Goal: Task Accomplishment & Management: Use online tool/utility

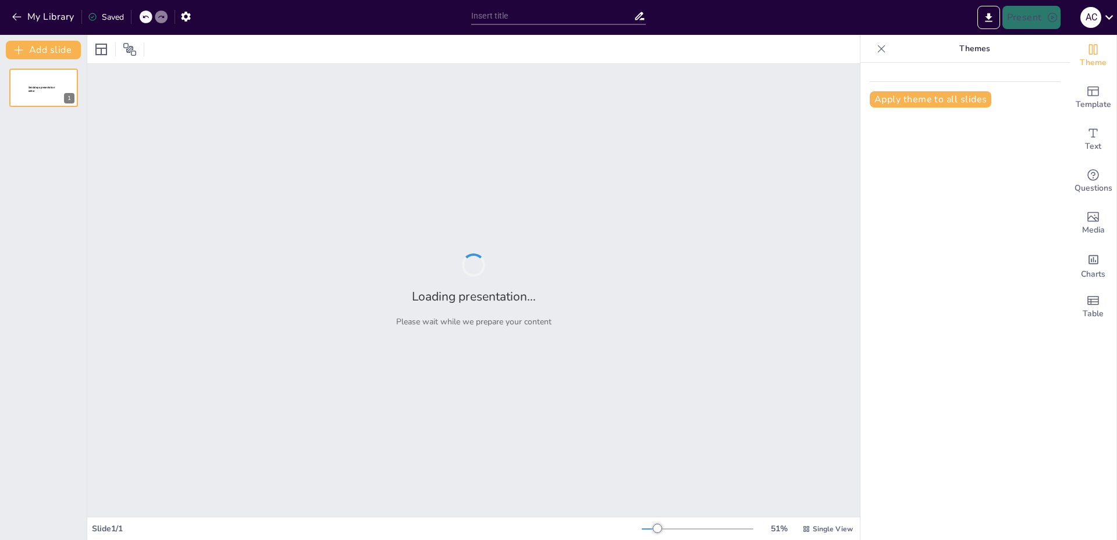
type input "La Evolución de la Humanidad: Un Viaje a Través del Tiempo"
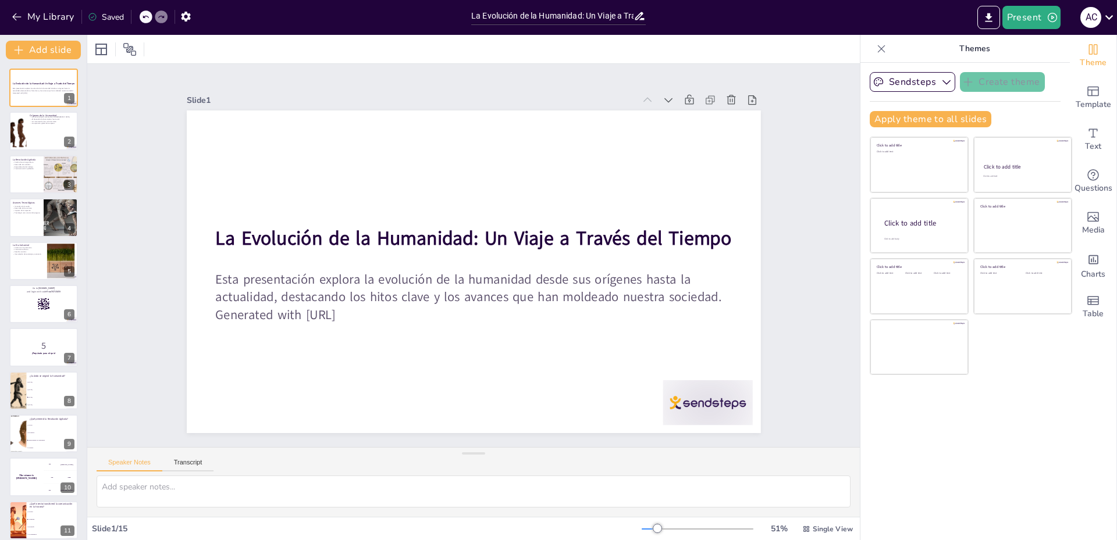
checkbox input "true"
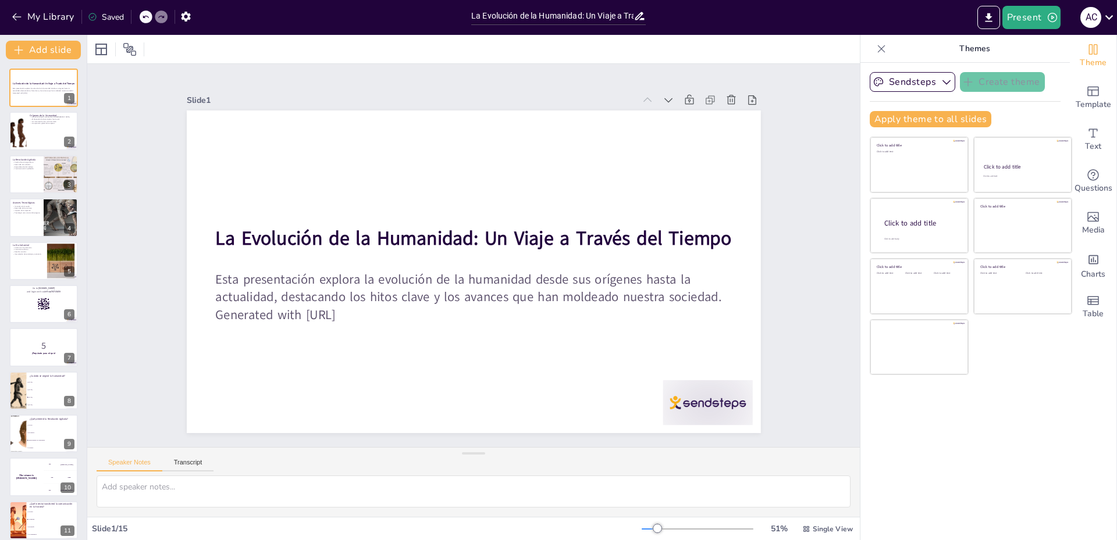
checkbox input "true"
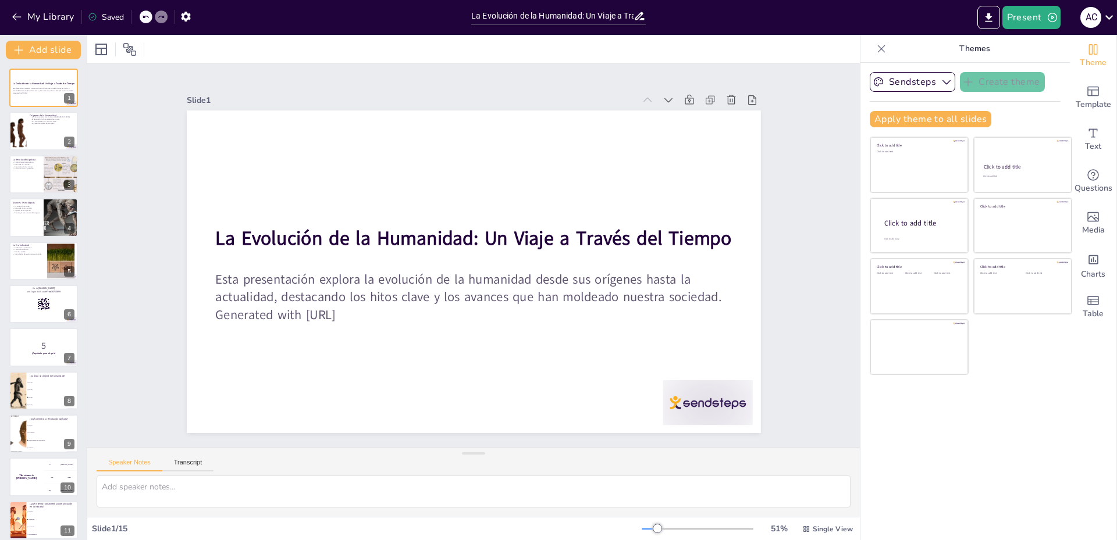
checkbox input "true"
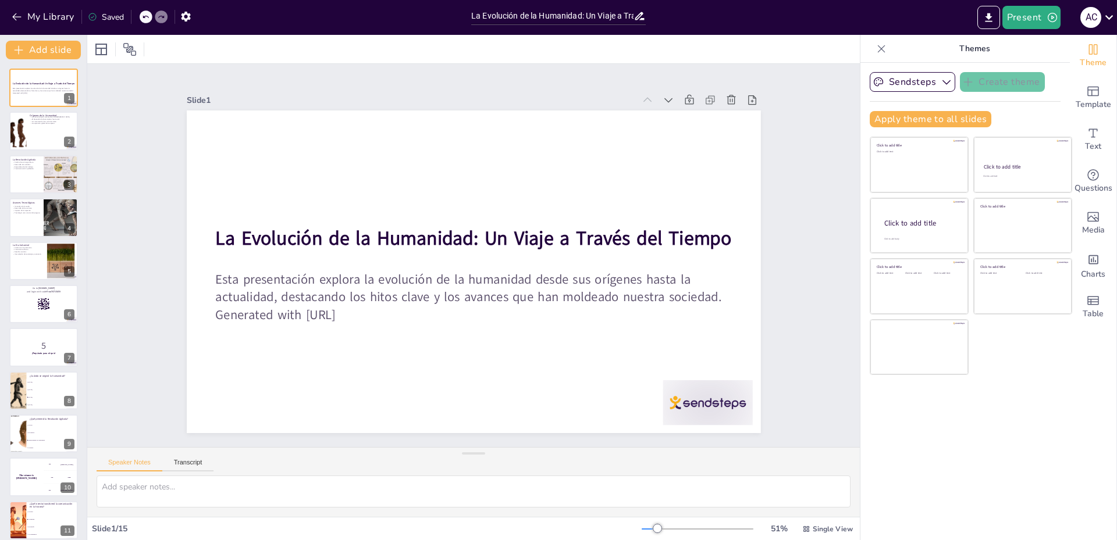
checkbox input "true"
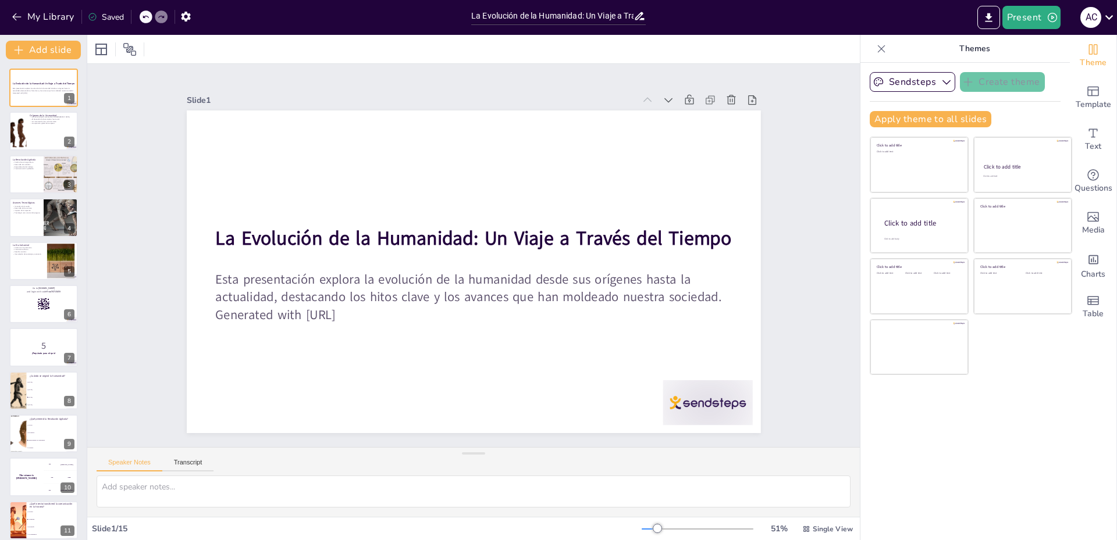
checkbox input "true"
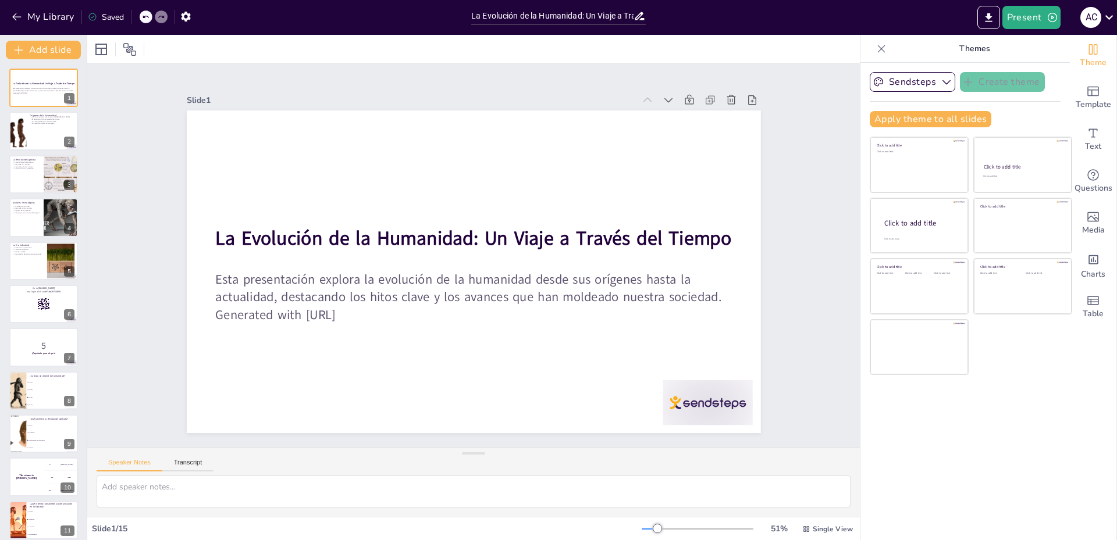
checkbox input "true"
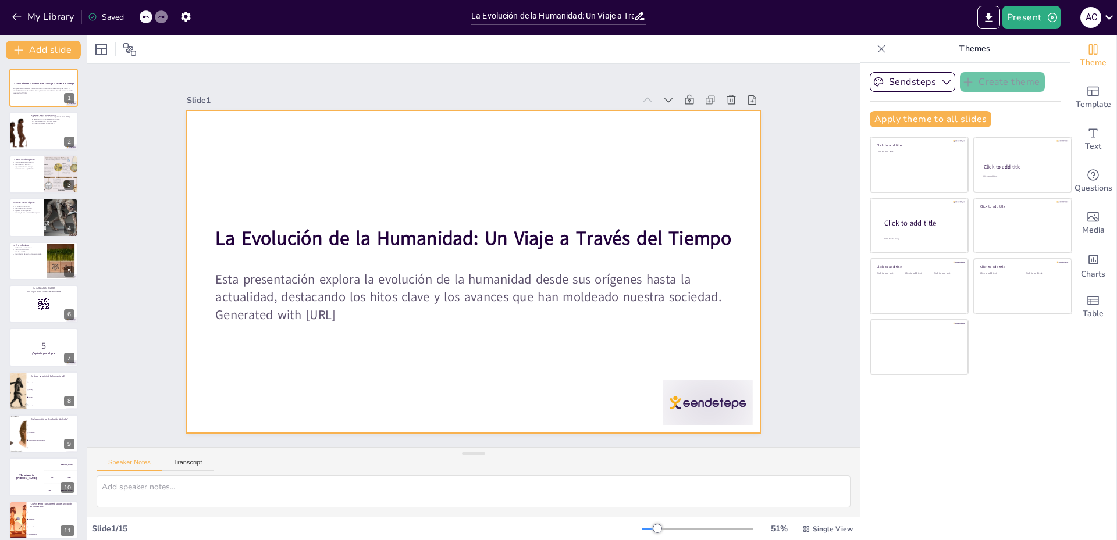
checkbox input "true"
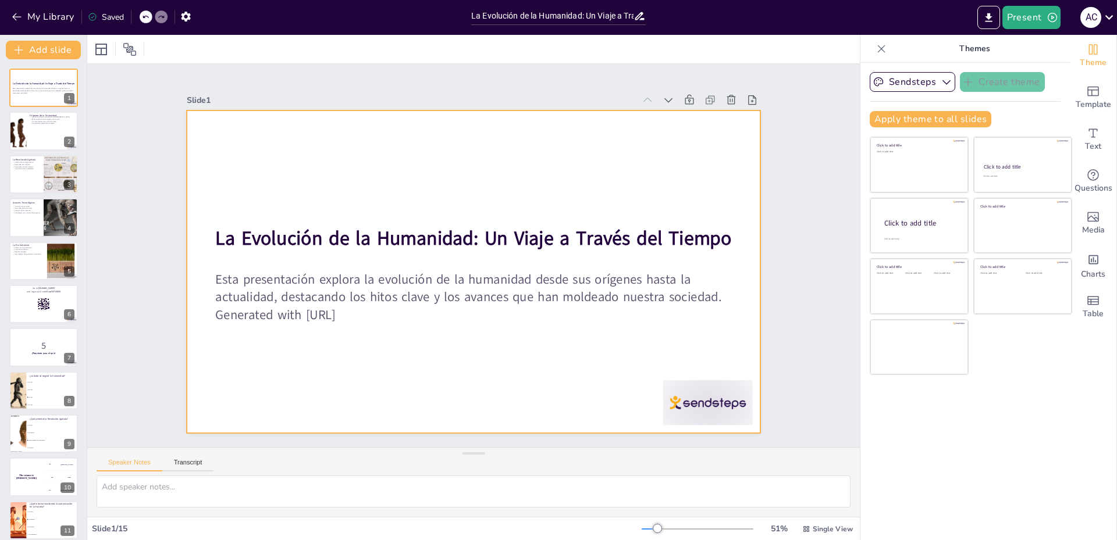
checkbox input "true"
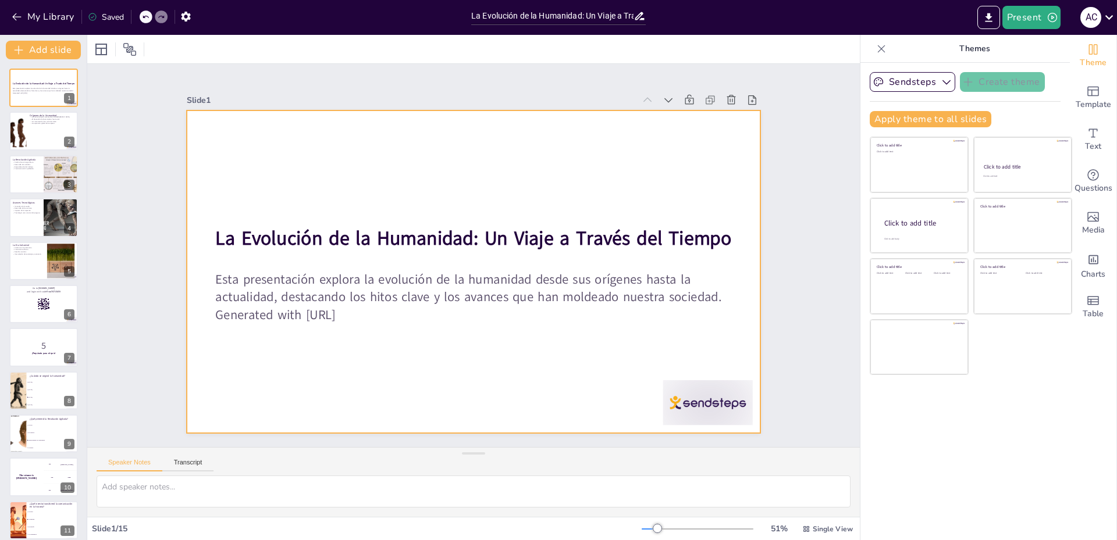
checkbox input "true"
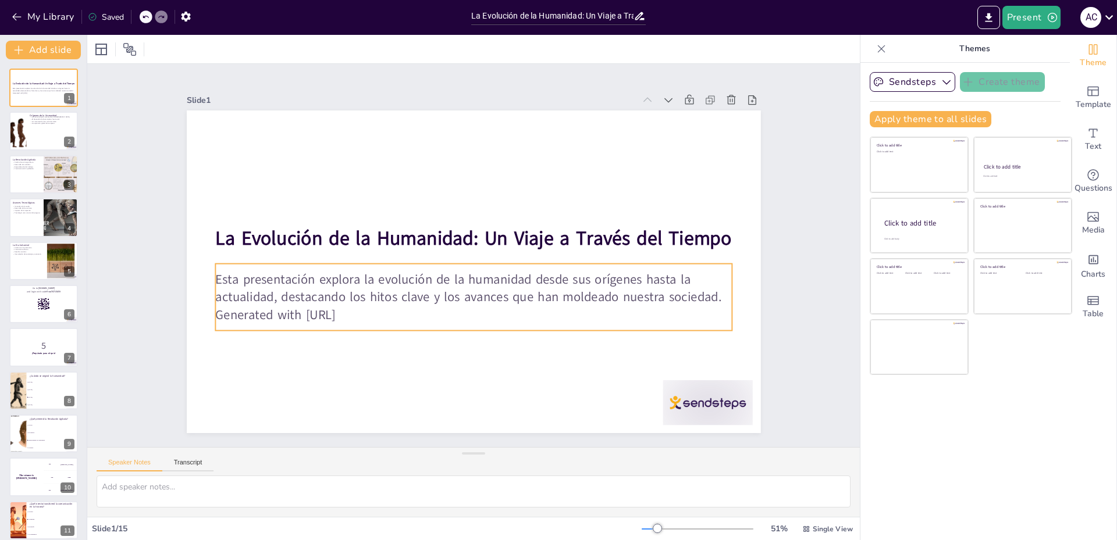
checkbox input "true"
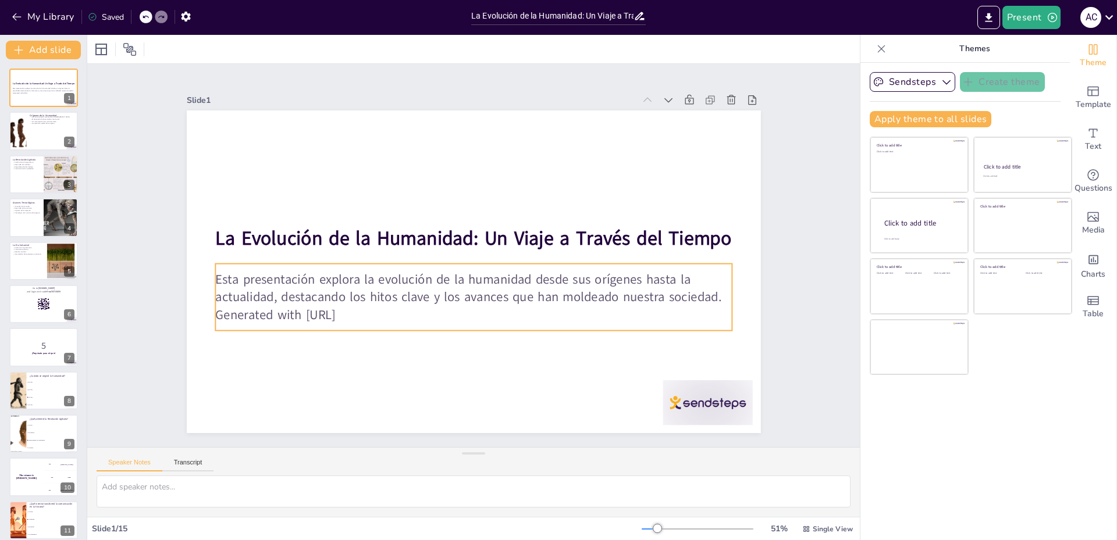
checkbox input "true"
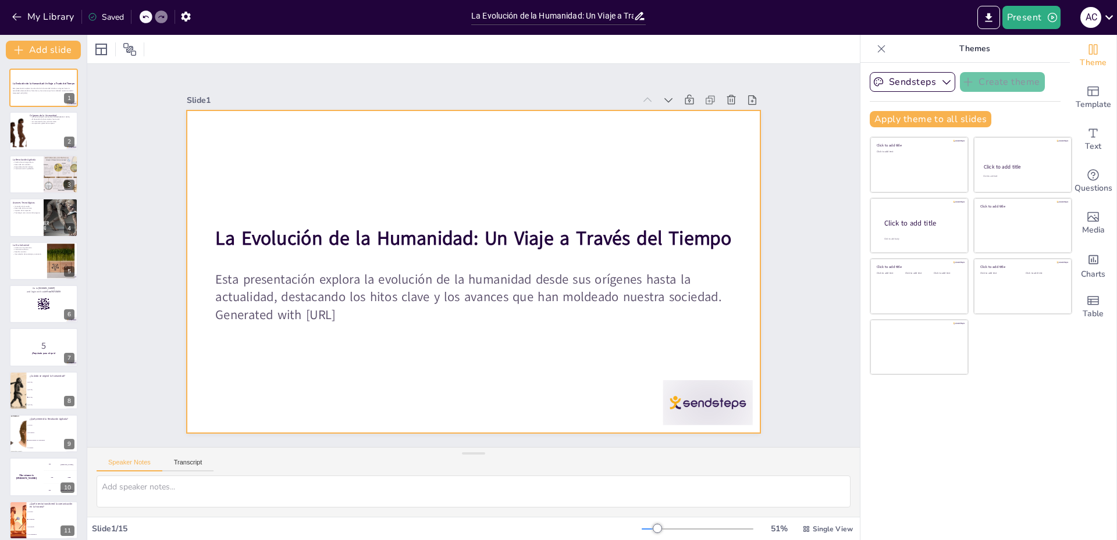
checkbox input "true"
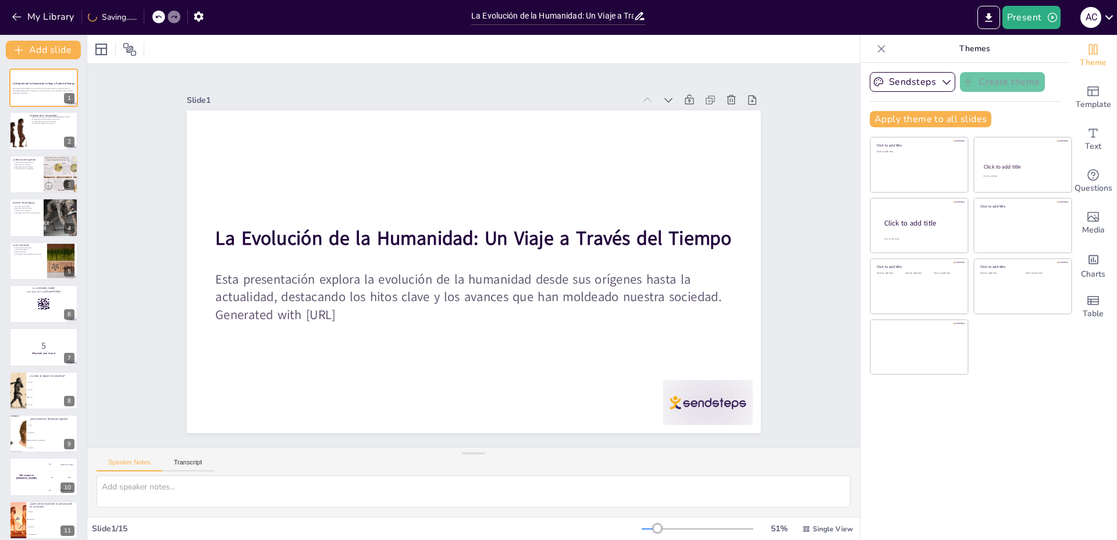
checkbox input "true"
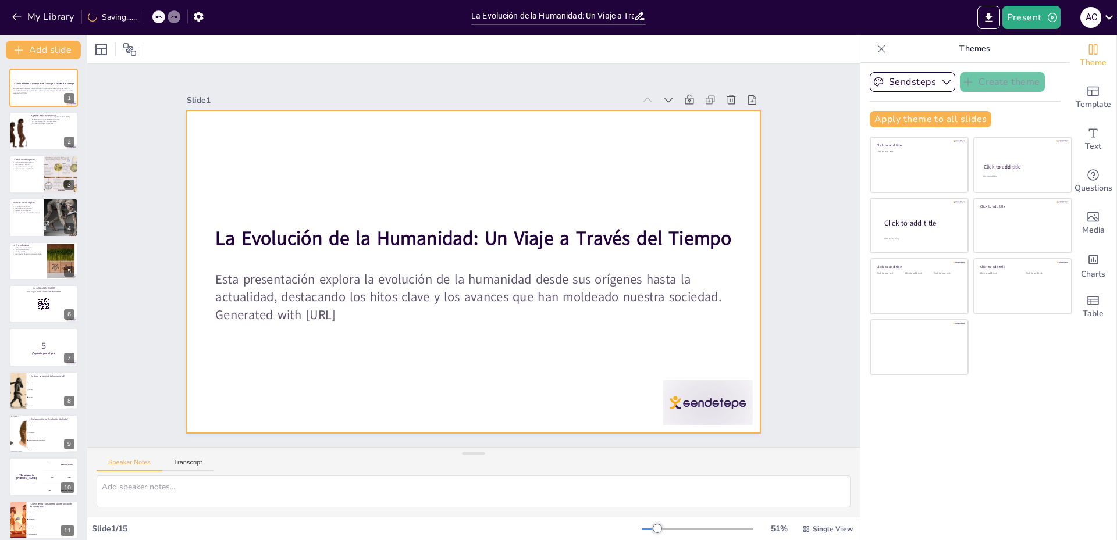
checkbox input "true"
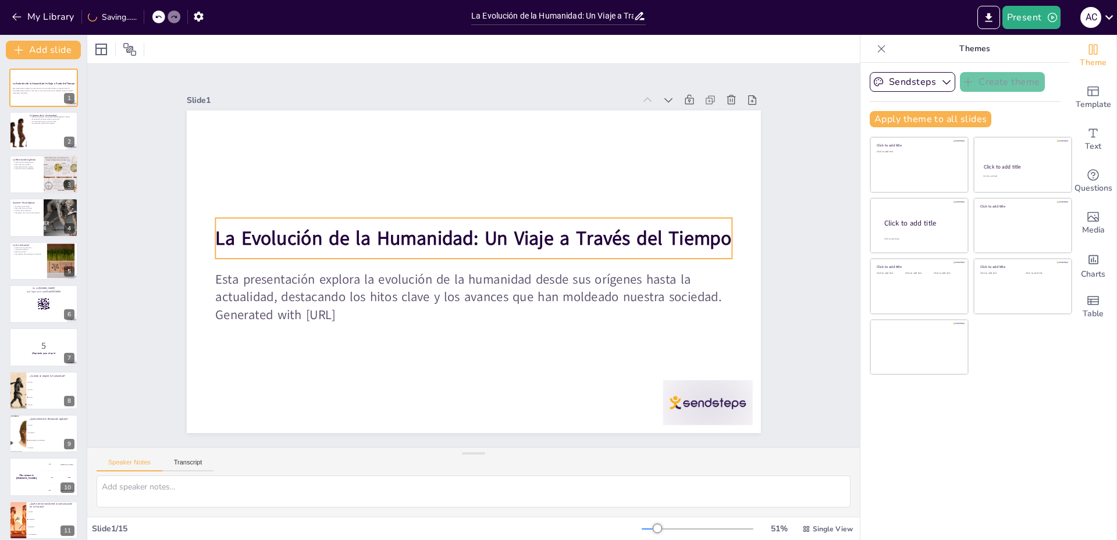
checkbox input "true"
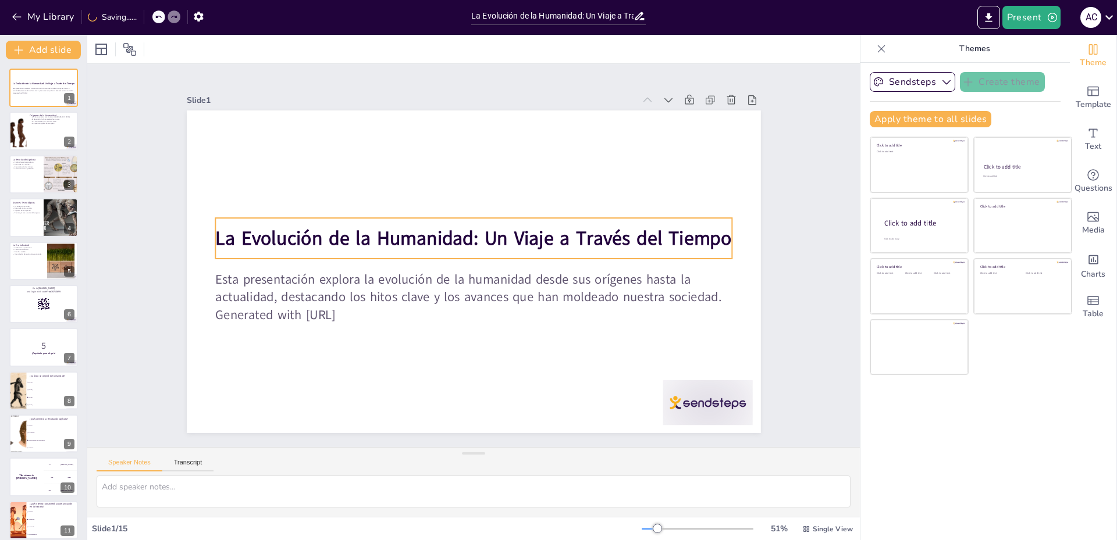
checkbox input "true"
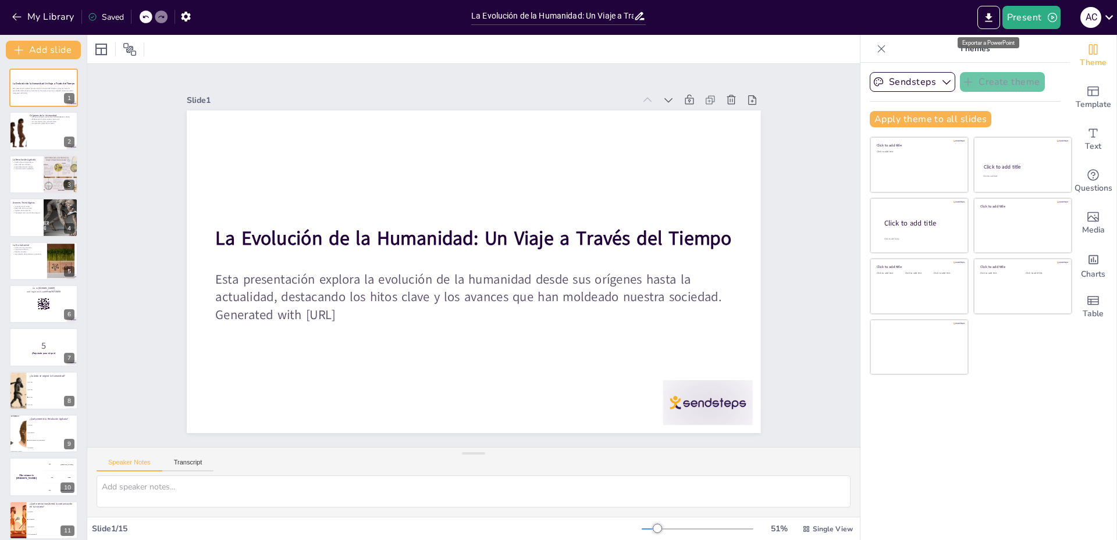
checkbox input "true"
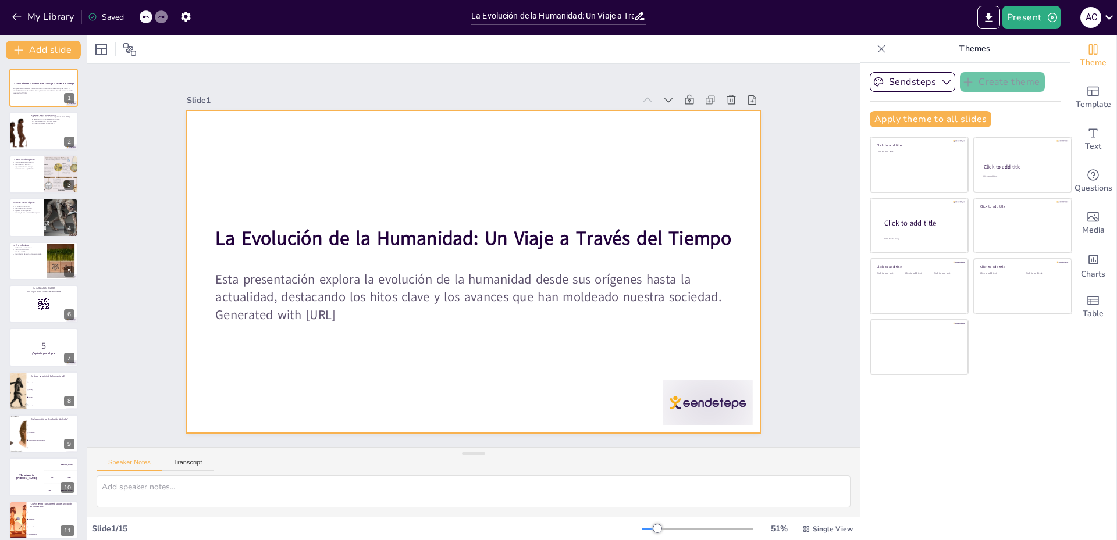
checkbox input "true"
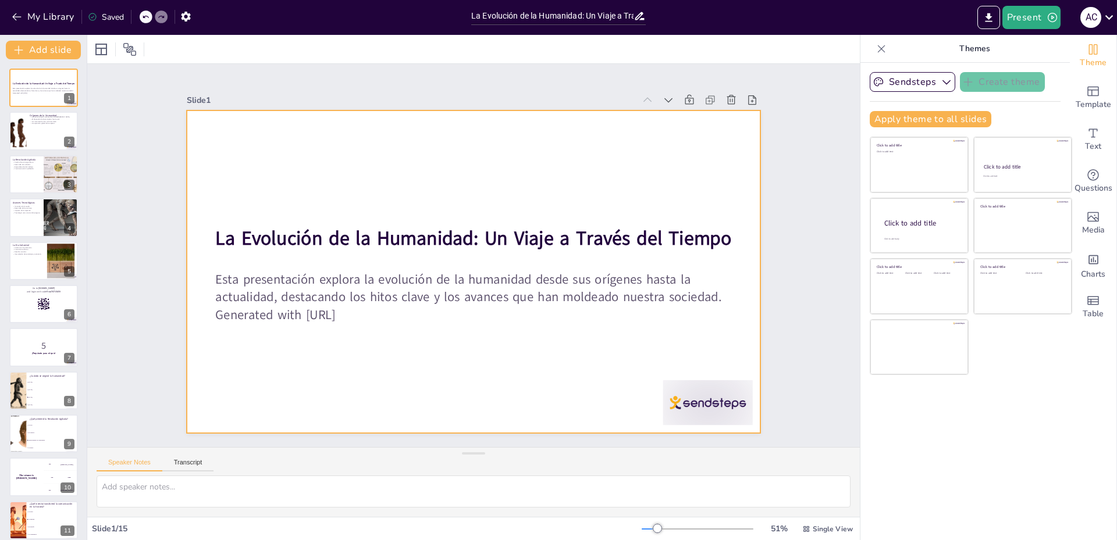
checkbox input "true"
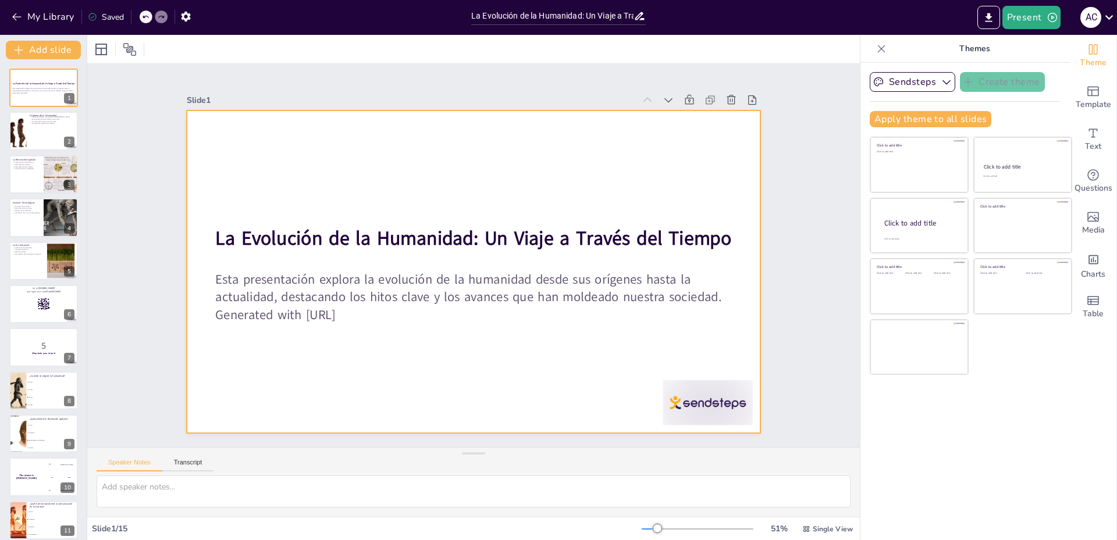
checkbox input "true"
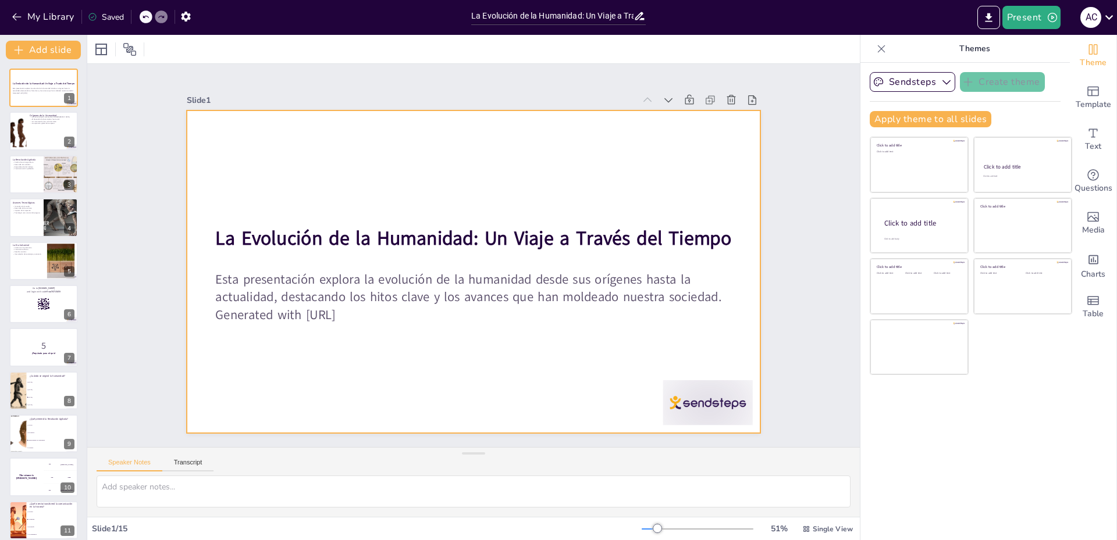
checkbox input "true"
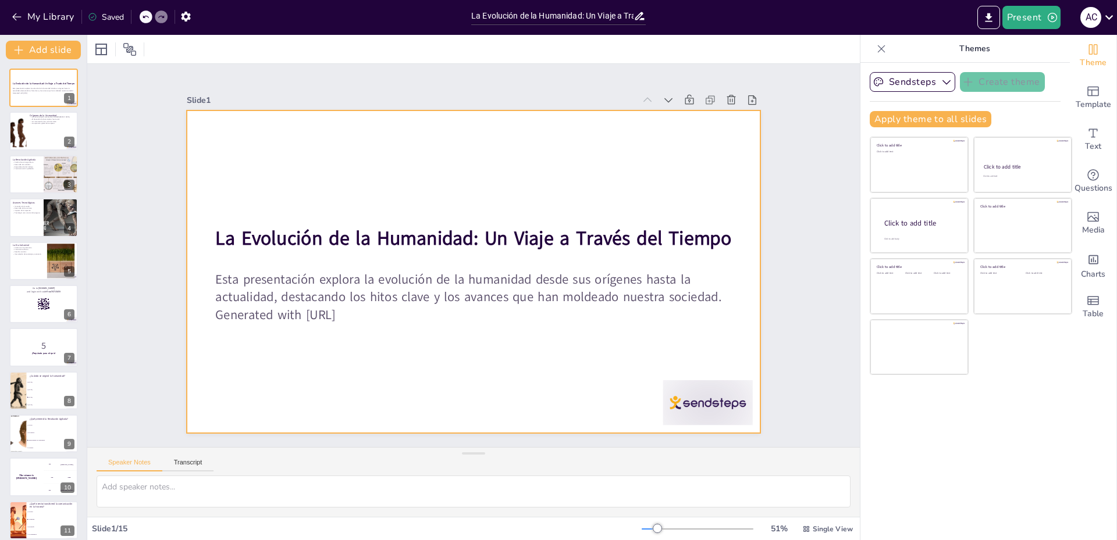
checkbox input "true"
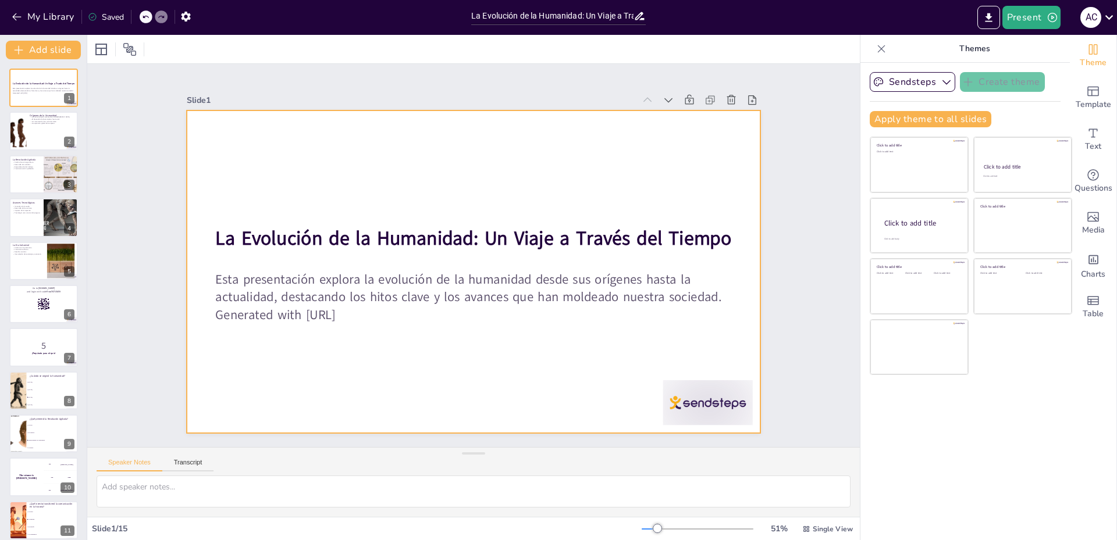
checkbox input "true"
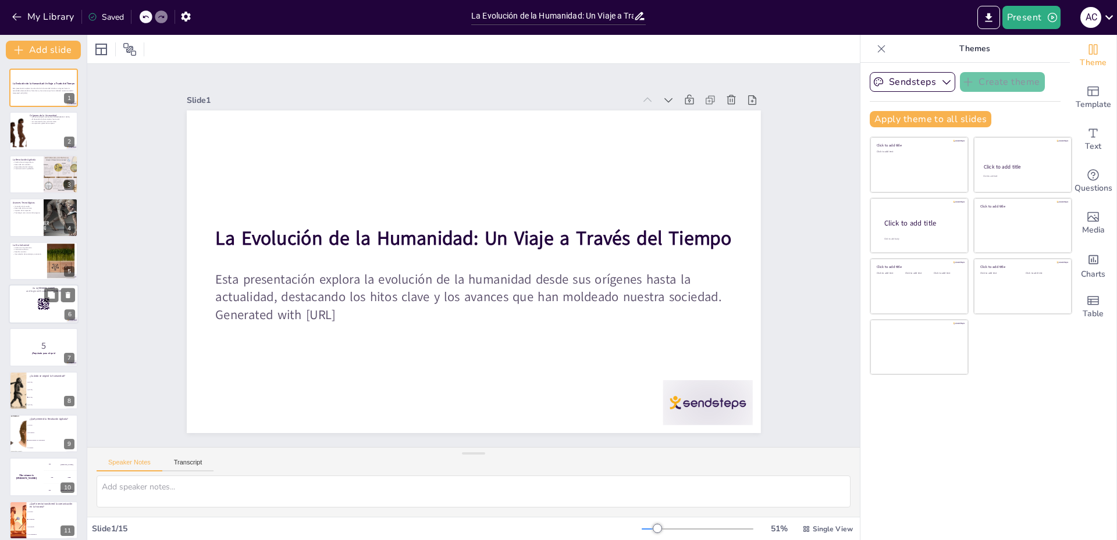
checkbox input "true"
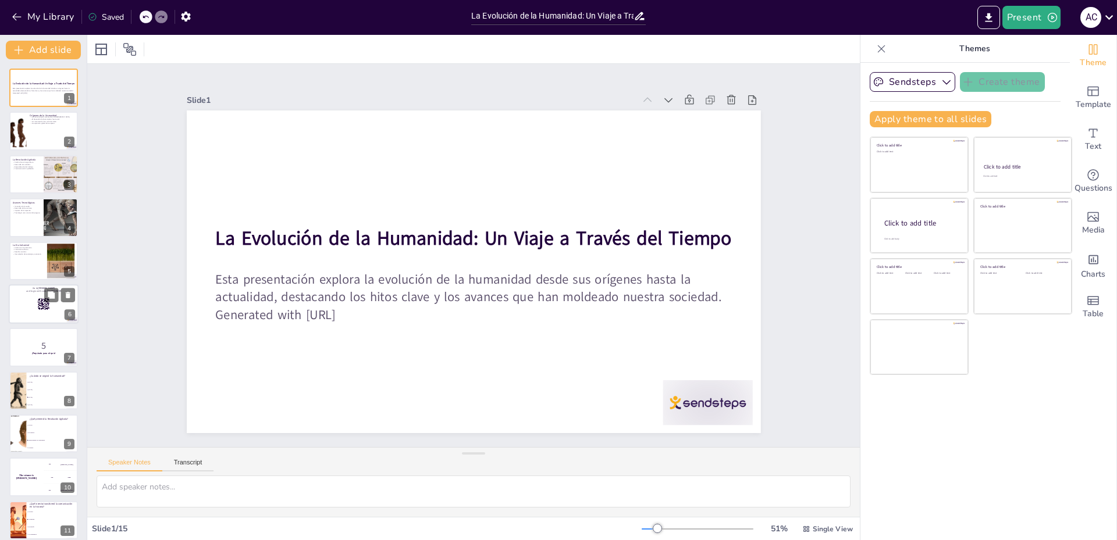
checkbox input "true"
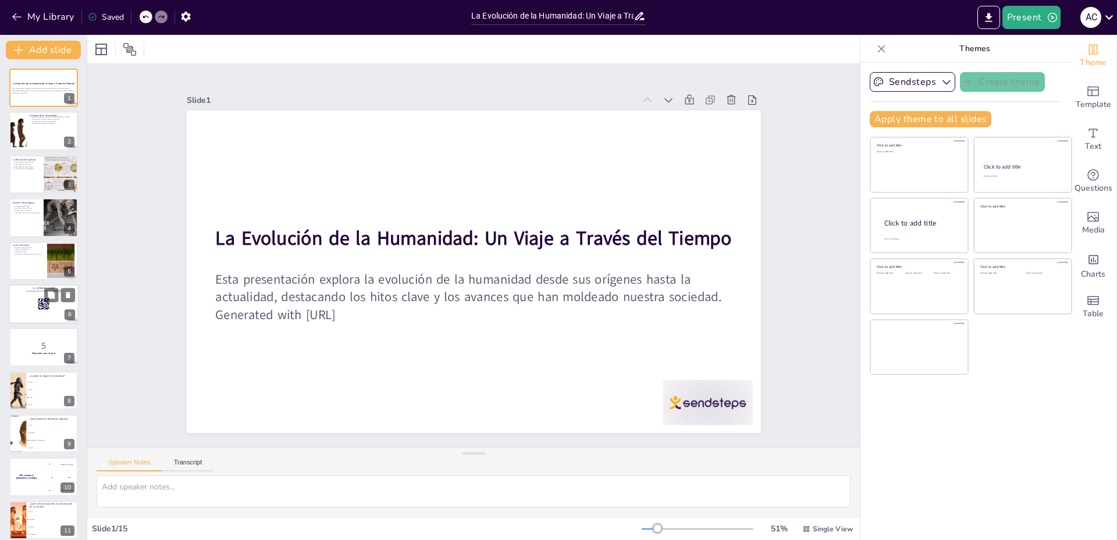
checkbox input "true"
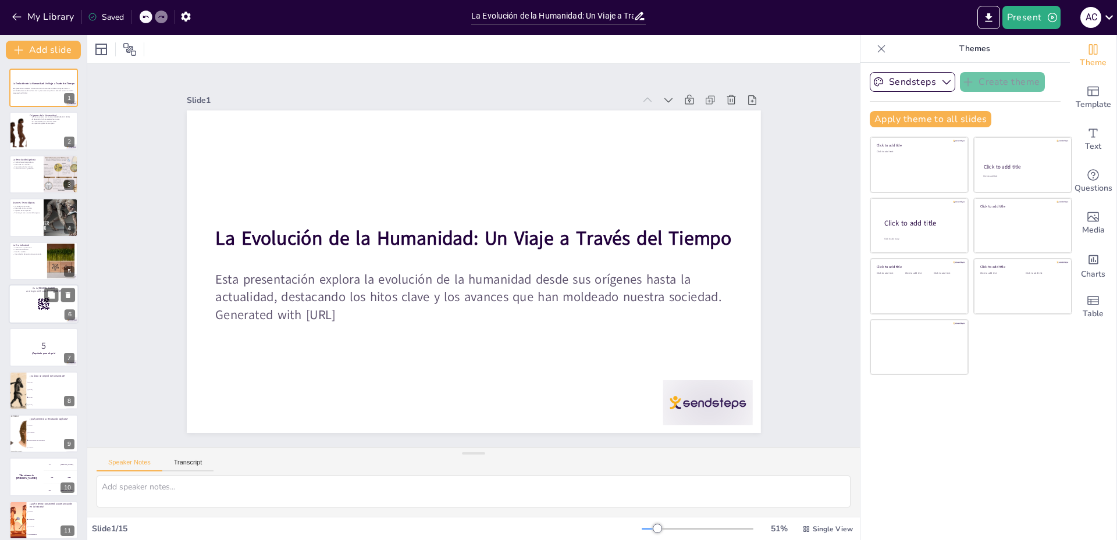
checkbox input "true"
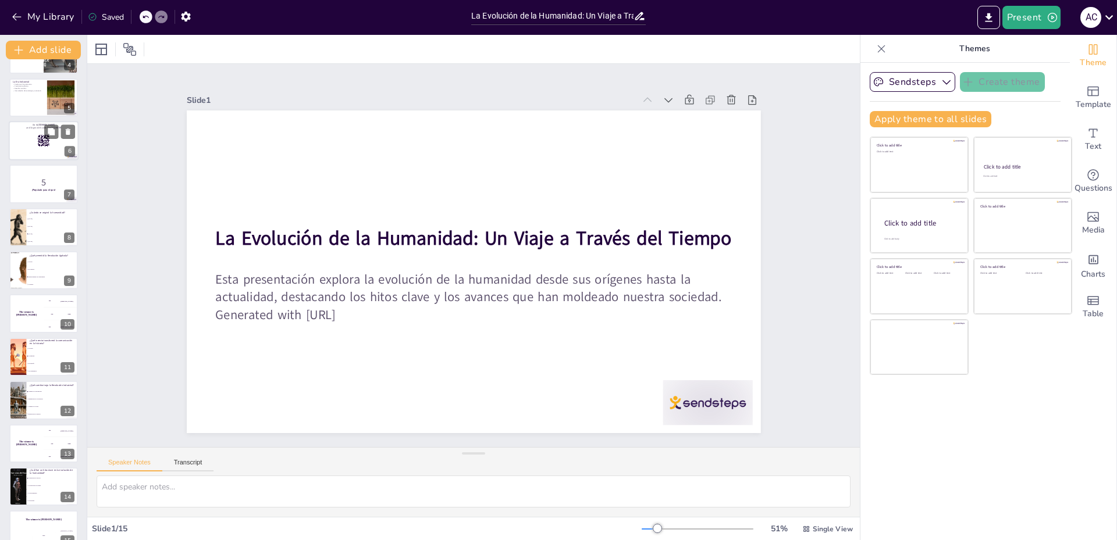
checkbox input "true"
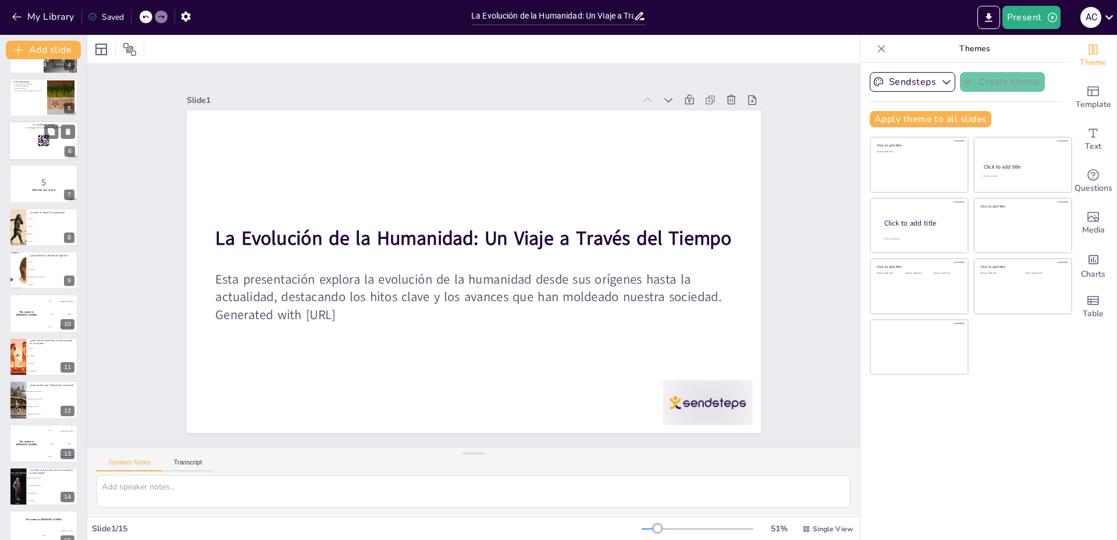
scroll to position [182, 0]
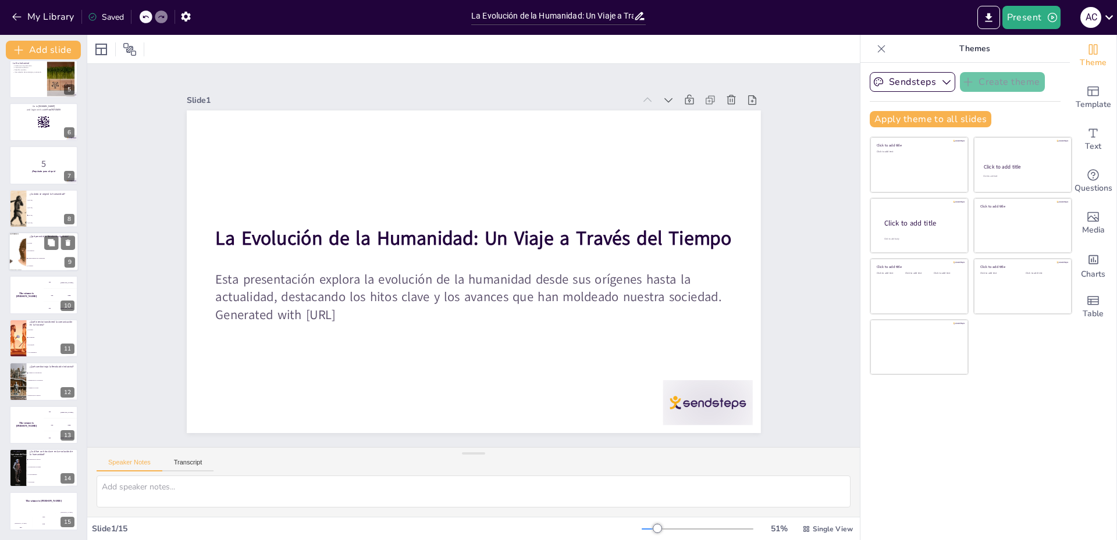
checkbox input "true"
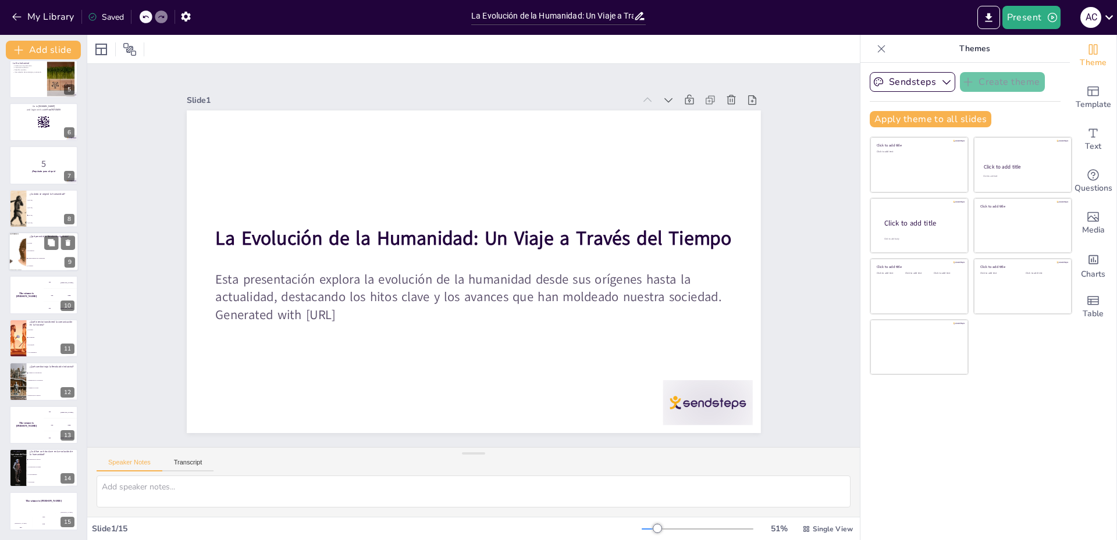
checkbox input "true"
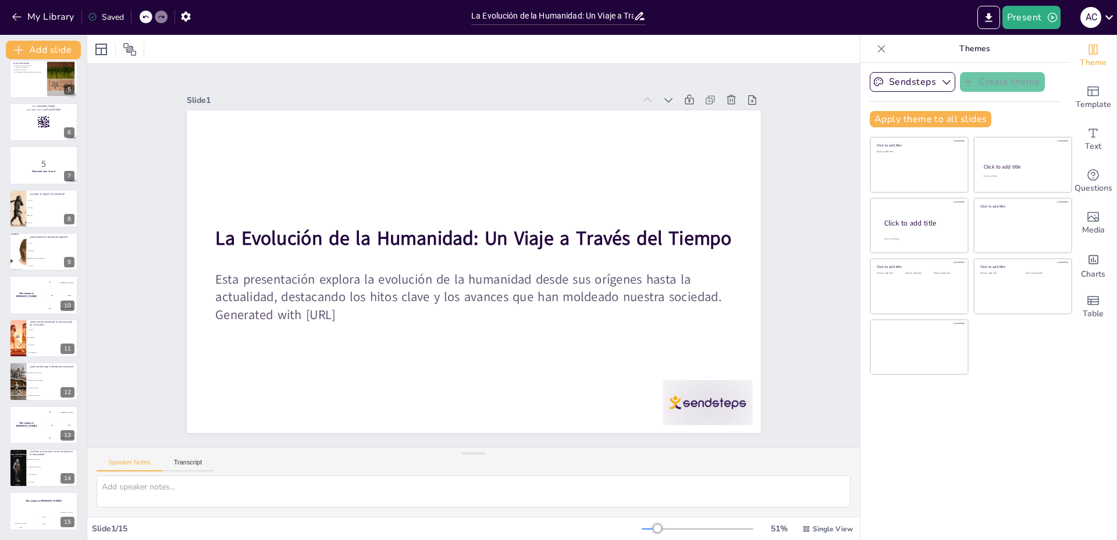
checkbox input "true"
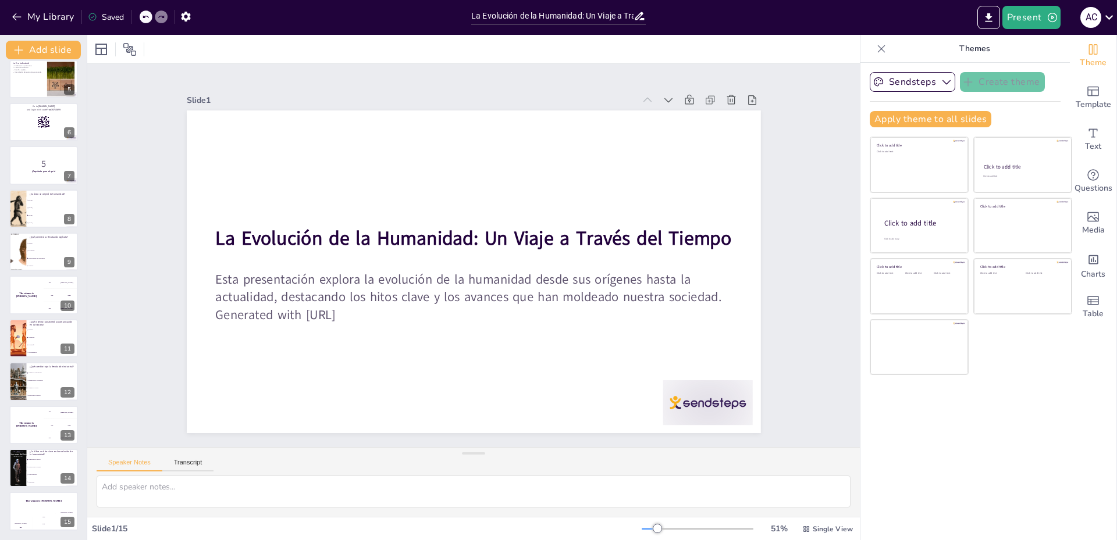
checkbox input "true"
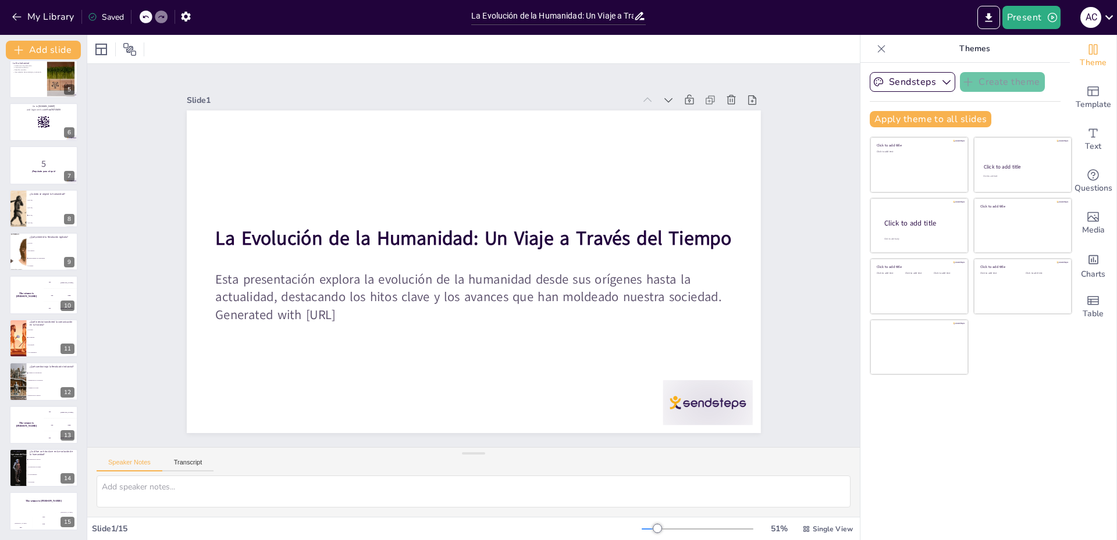
click at [108, 15] on div "Saved" at bounding box center [106, 17] width 36 height 11
click at [16, 15] on icon "button" at bounding box center [17, 17] width 12 height 12
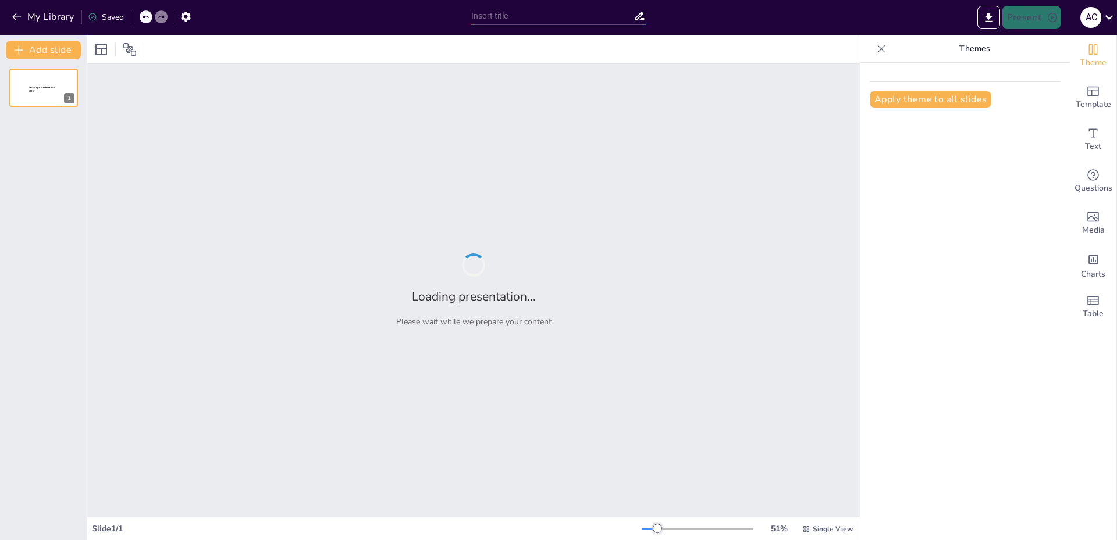
type input "Los Libros de la [DEMOGRAPHIC_DATA]: Estructura y Temas Principales"
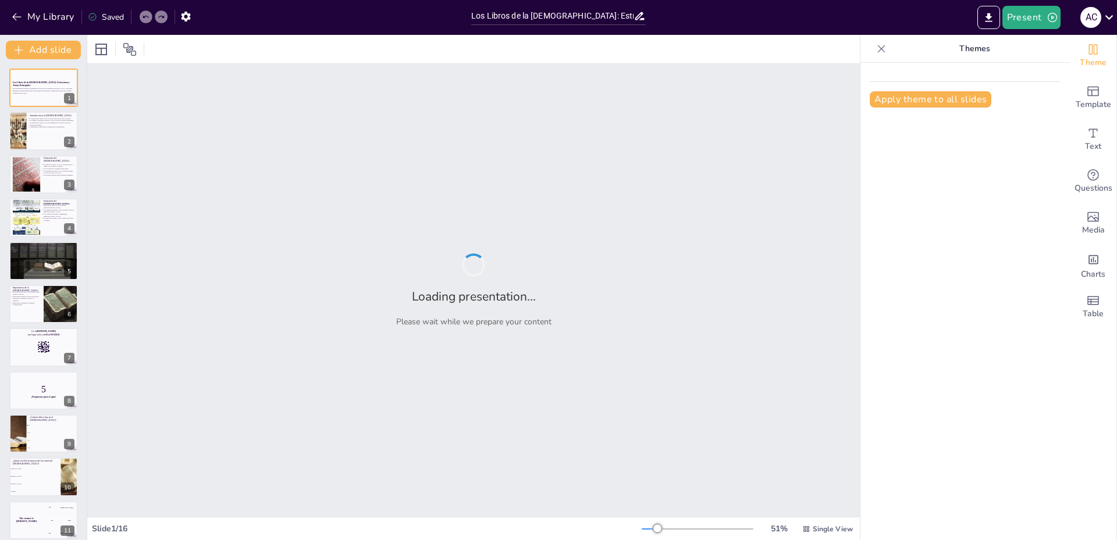
checkbox input "true"
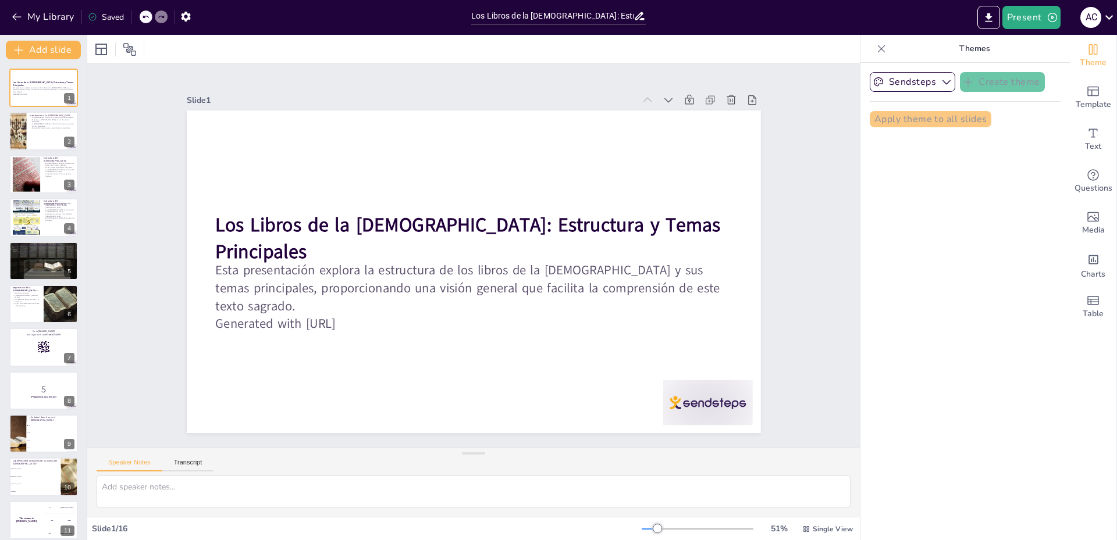
checkbox input "true"
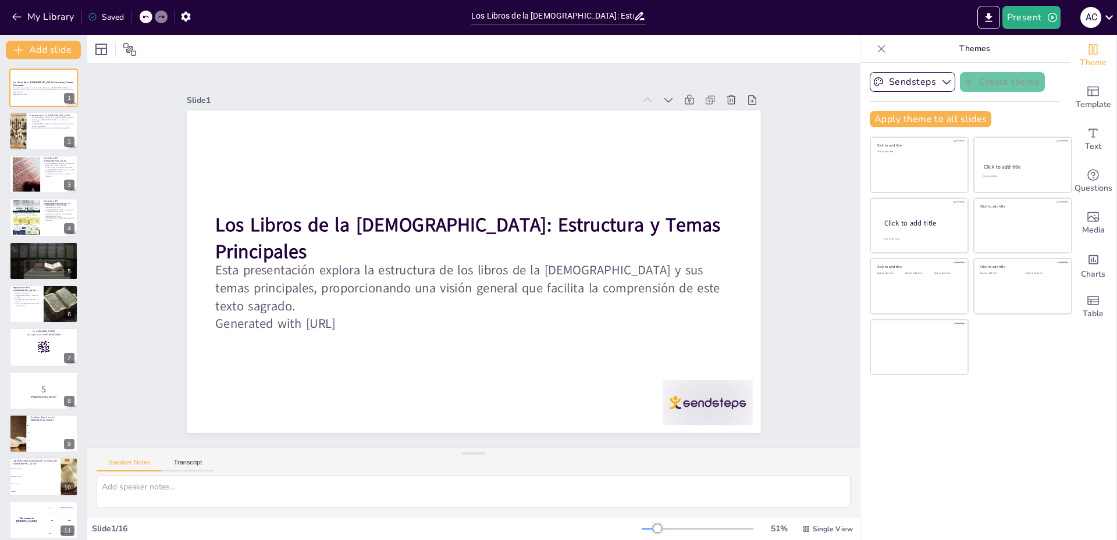
checkbox input "true"
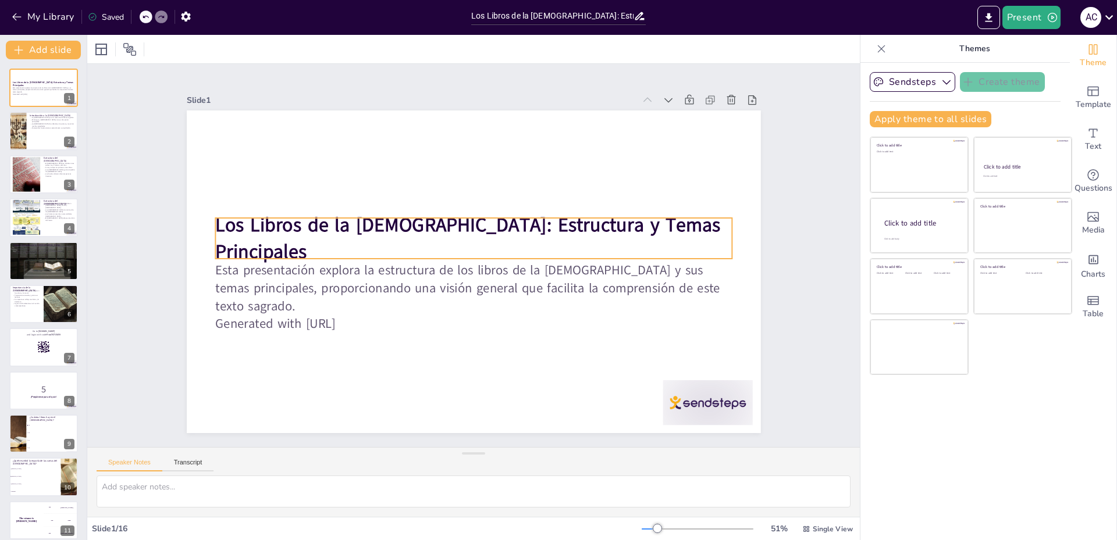
checkbox input "true"
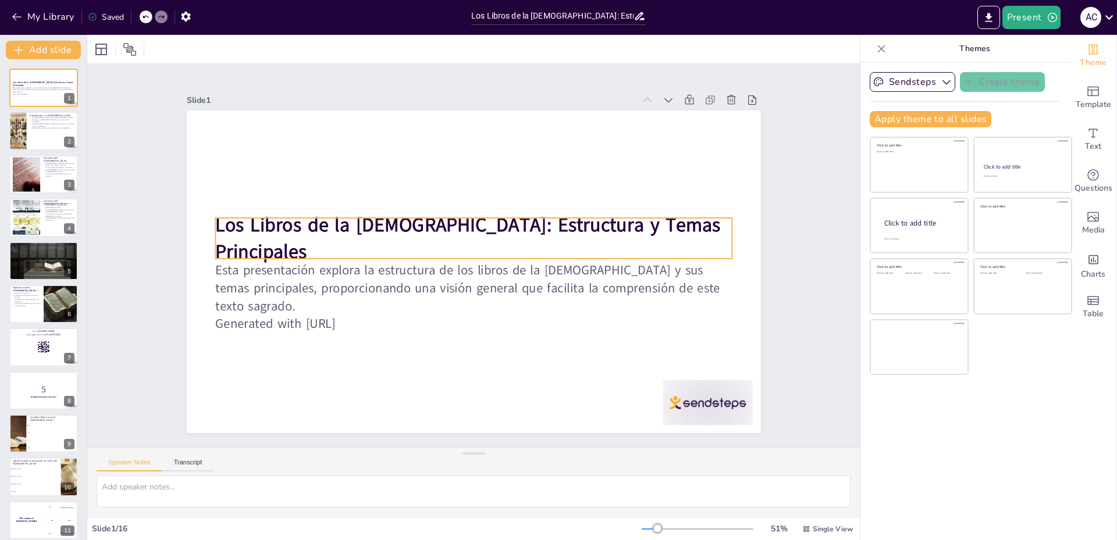
checkbox input "true"
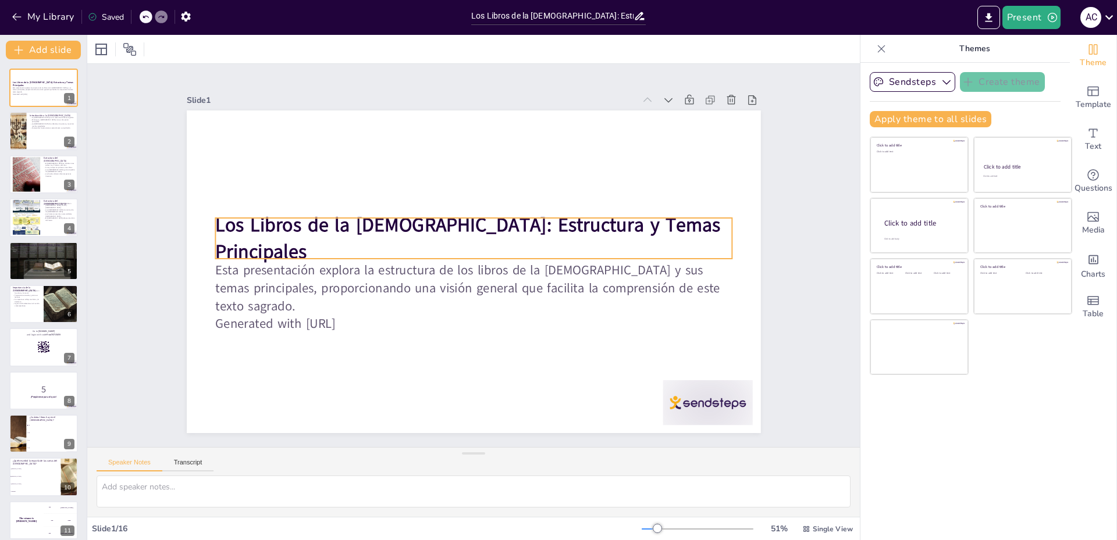
checkbox input "true"
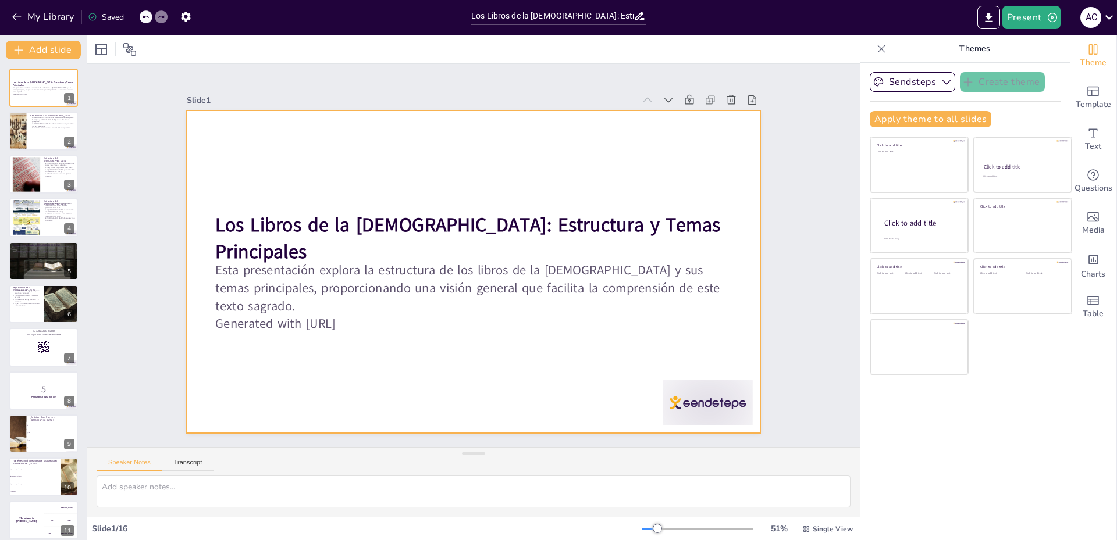
checkbox input "true"
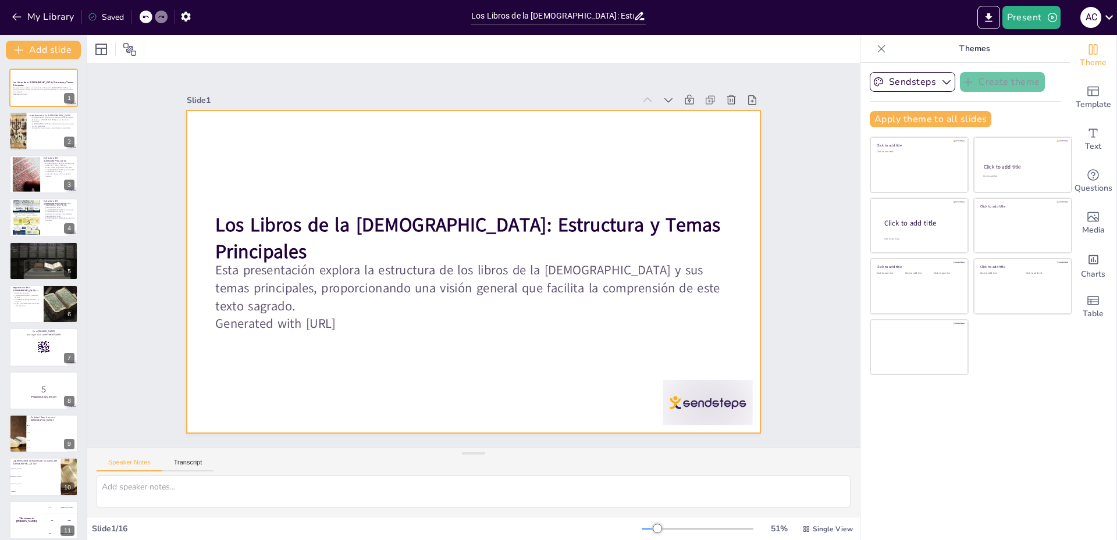
checkbox input "true"
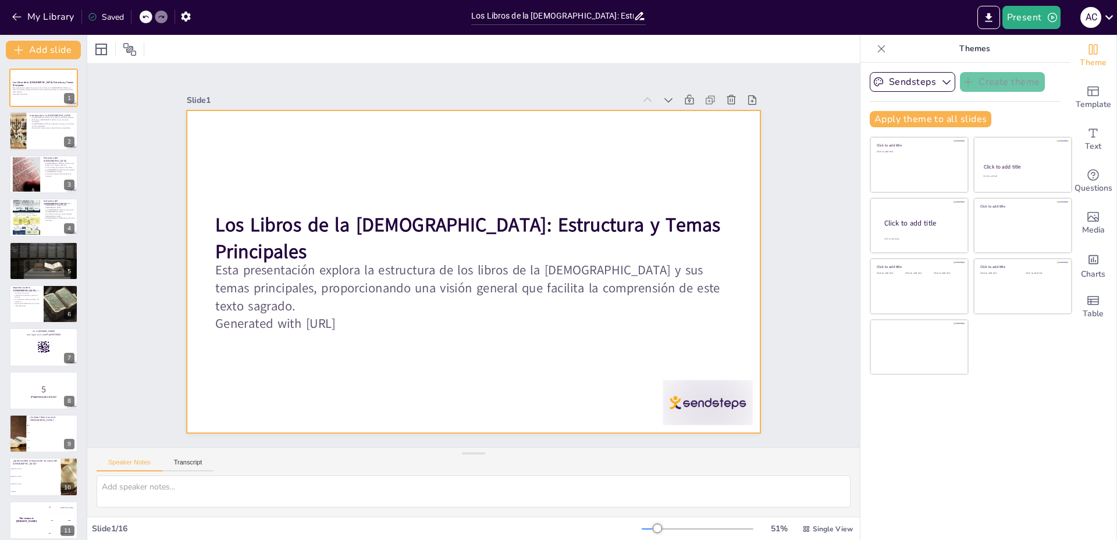
checkbox input "true"
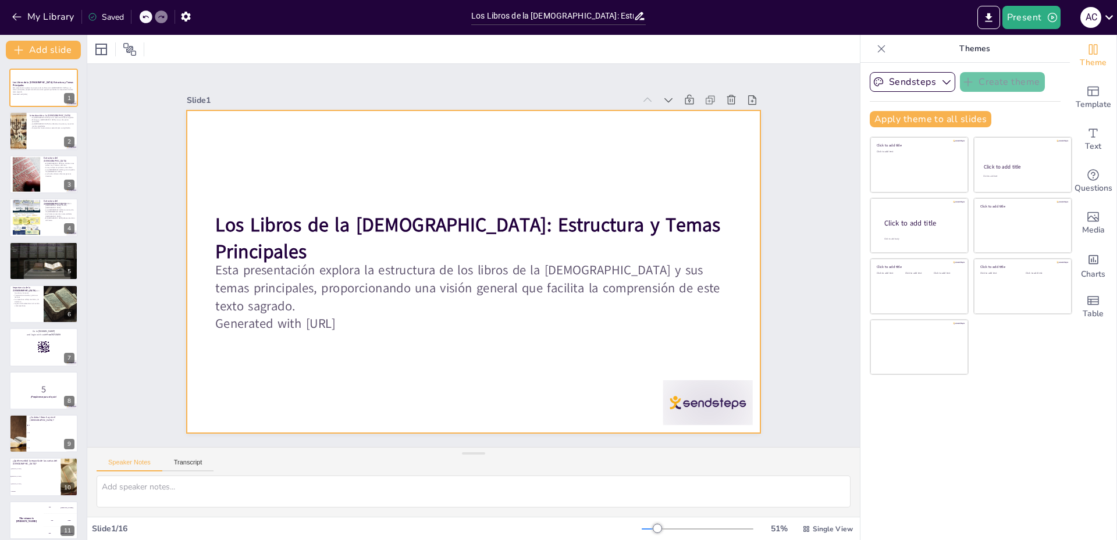
checkbox input "true"
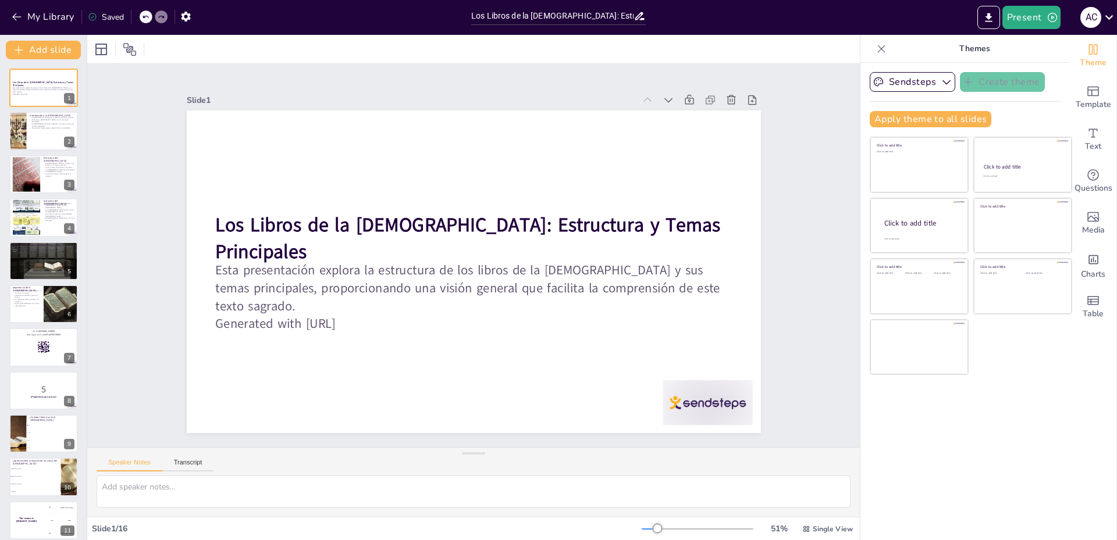
checkbox input "true"
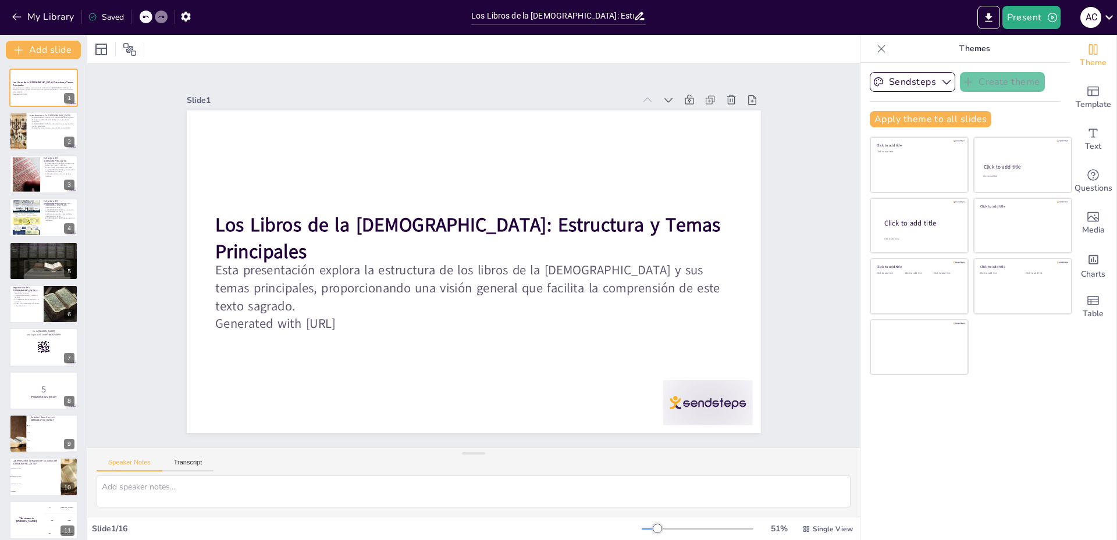
checkbox input "true"
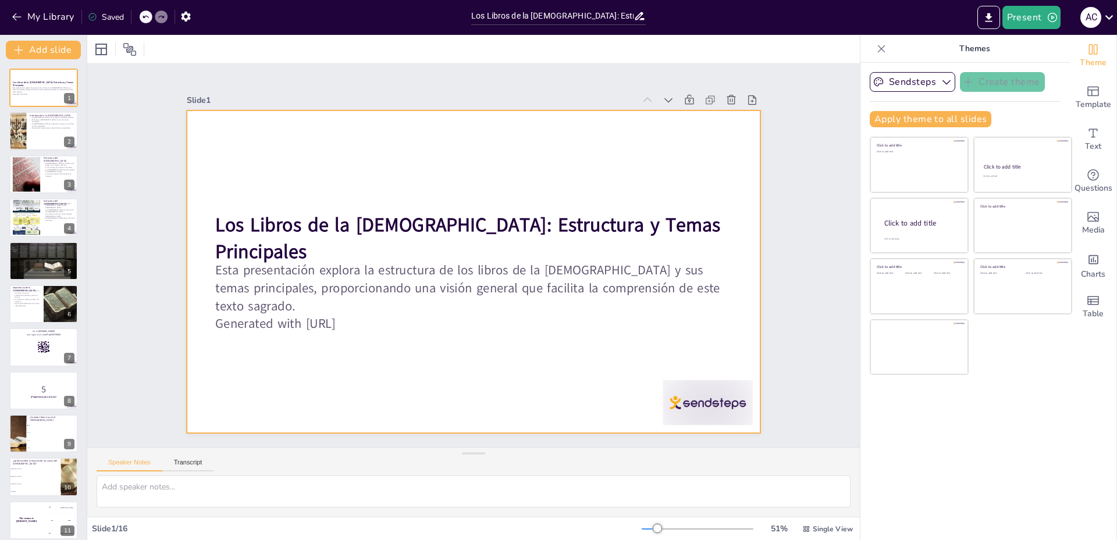
checkbox input "true"
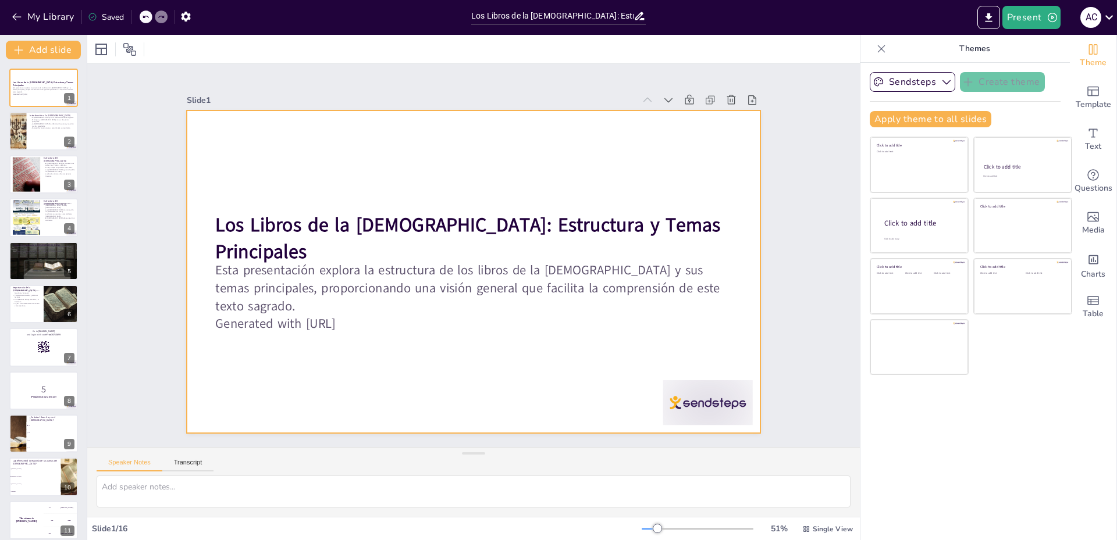
checkbox input "true"
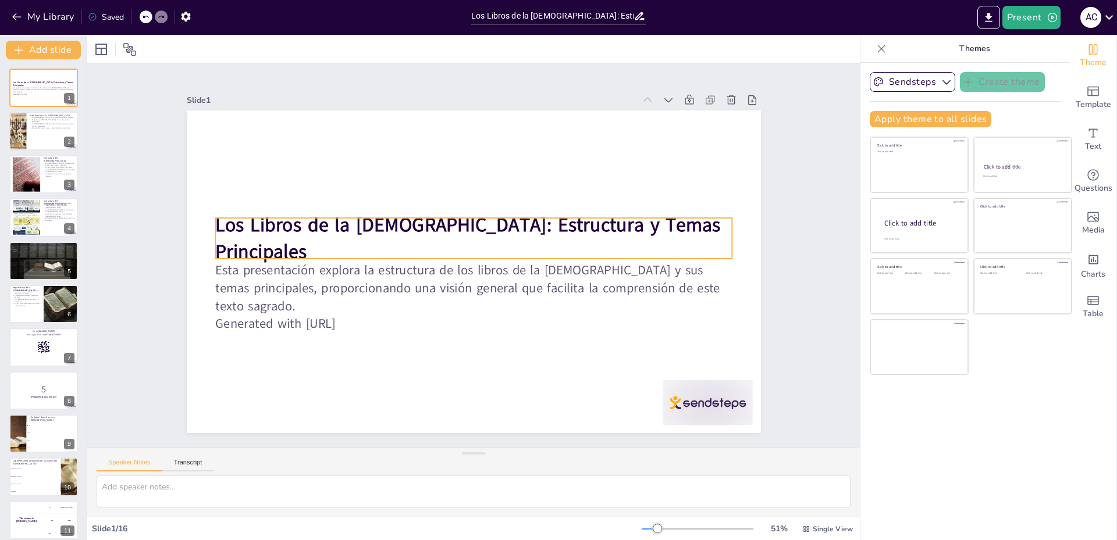
checkbox input "true"
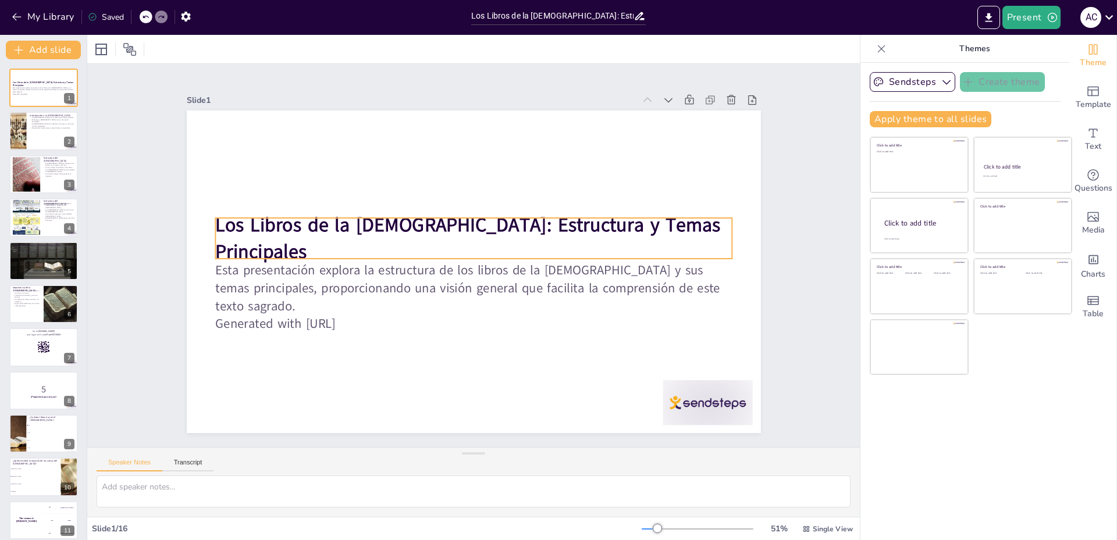
checkbox input "true"
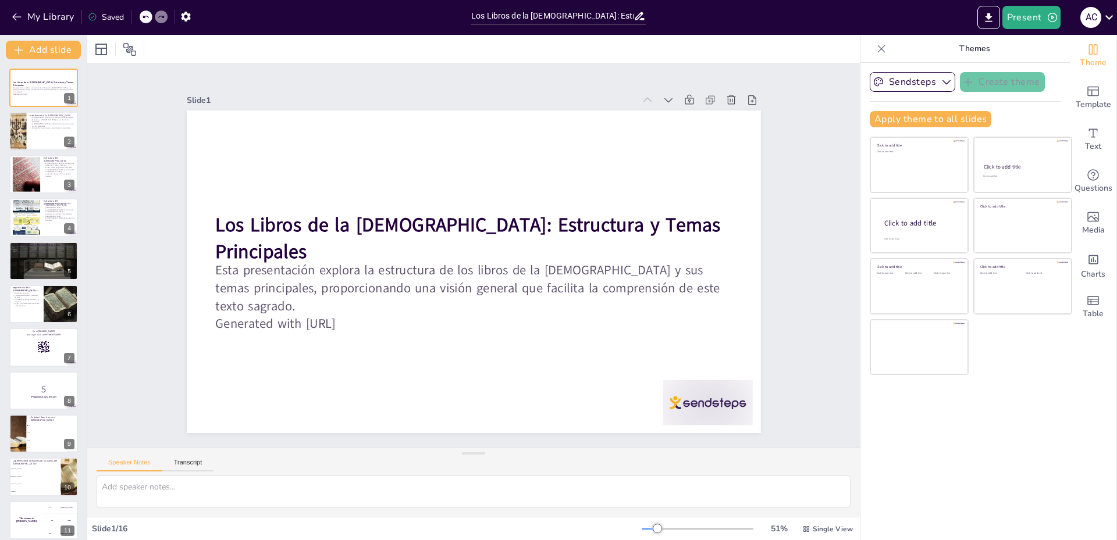
checkbox input "true"
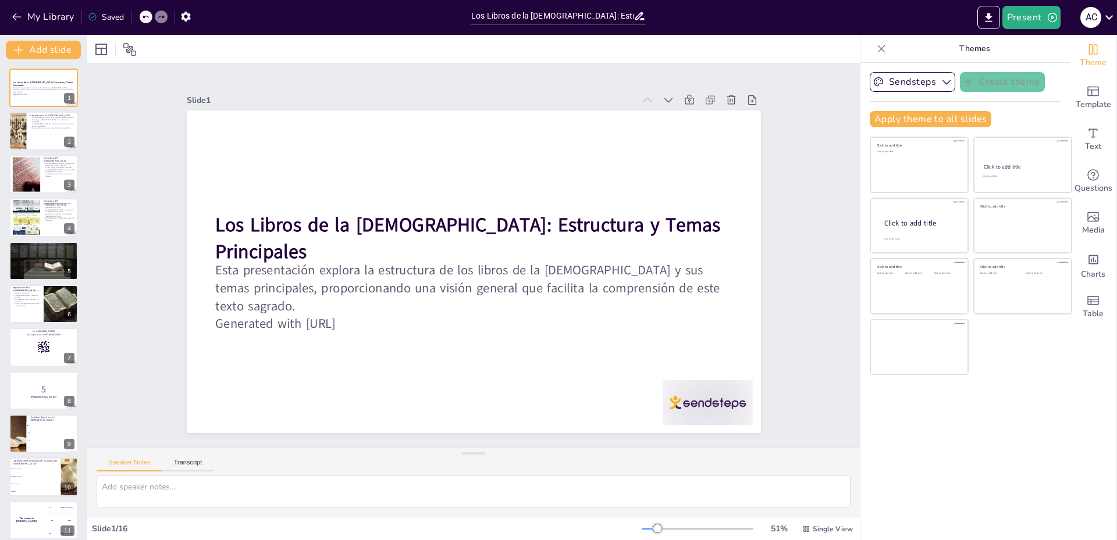
checkbox input "true"
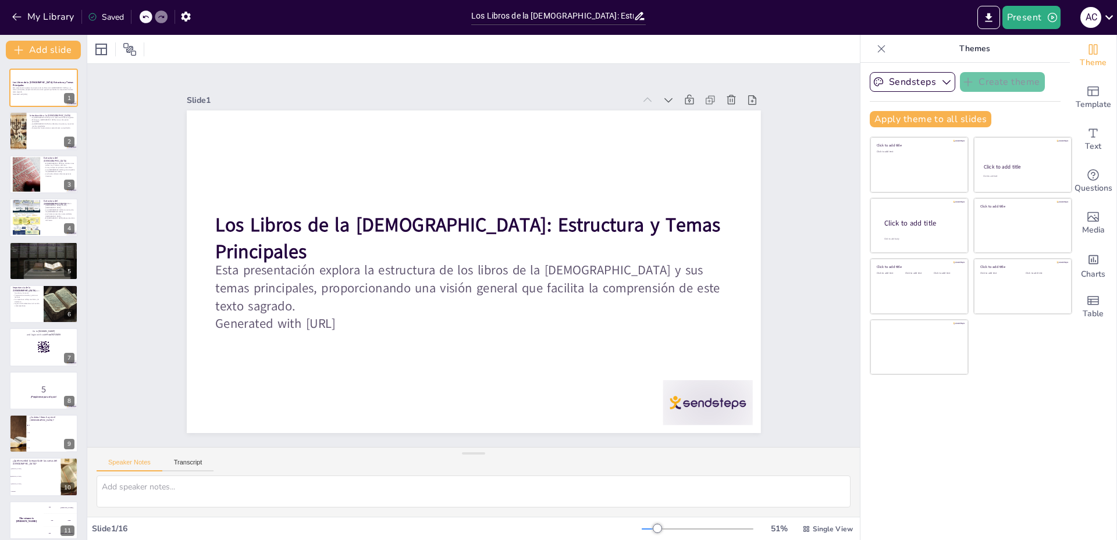
checkbox input "true"
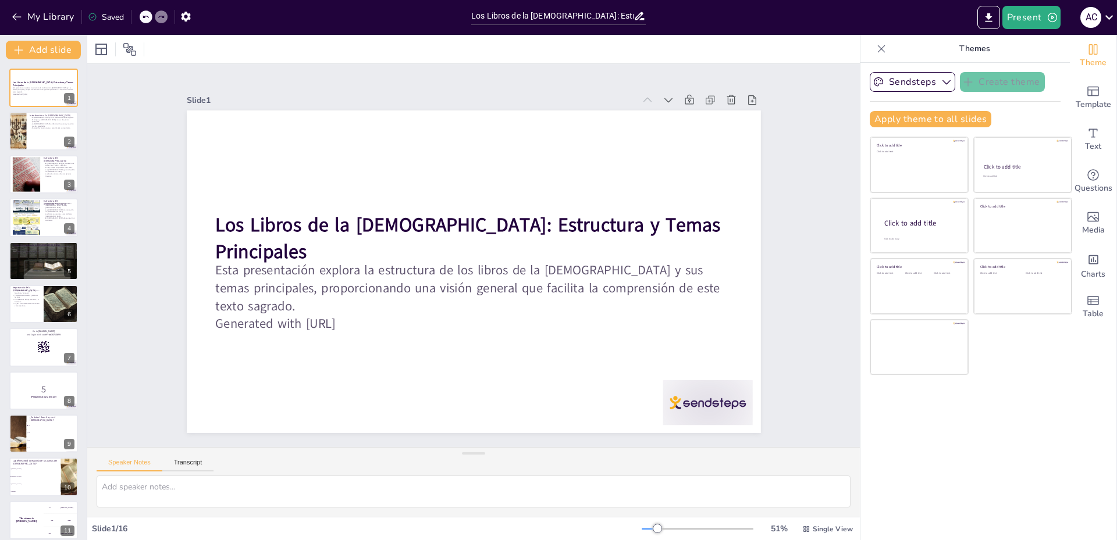
checkbox input "true"
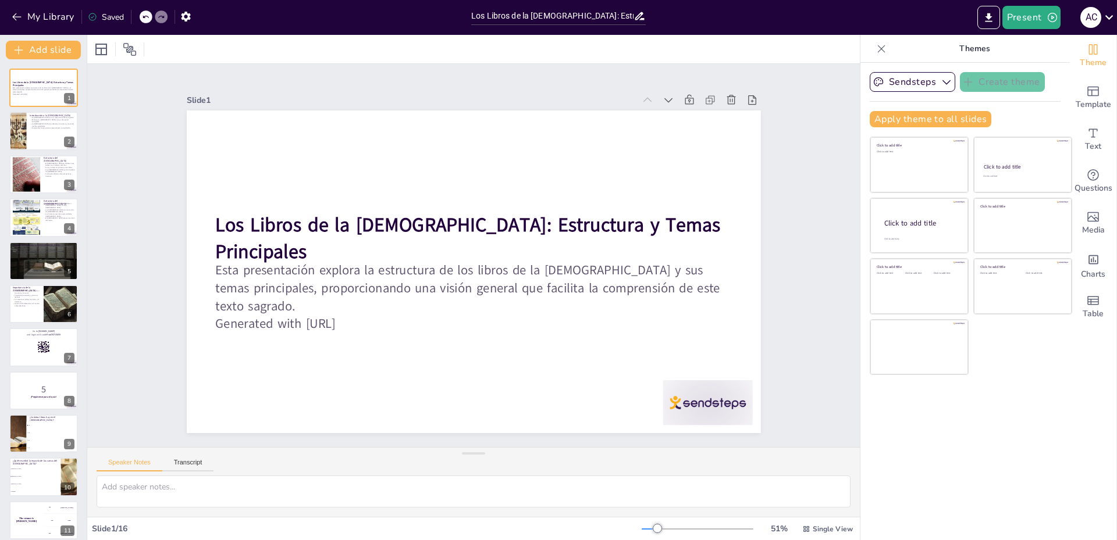
checkbox input "true"
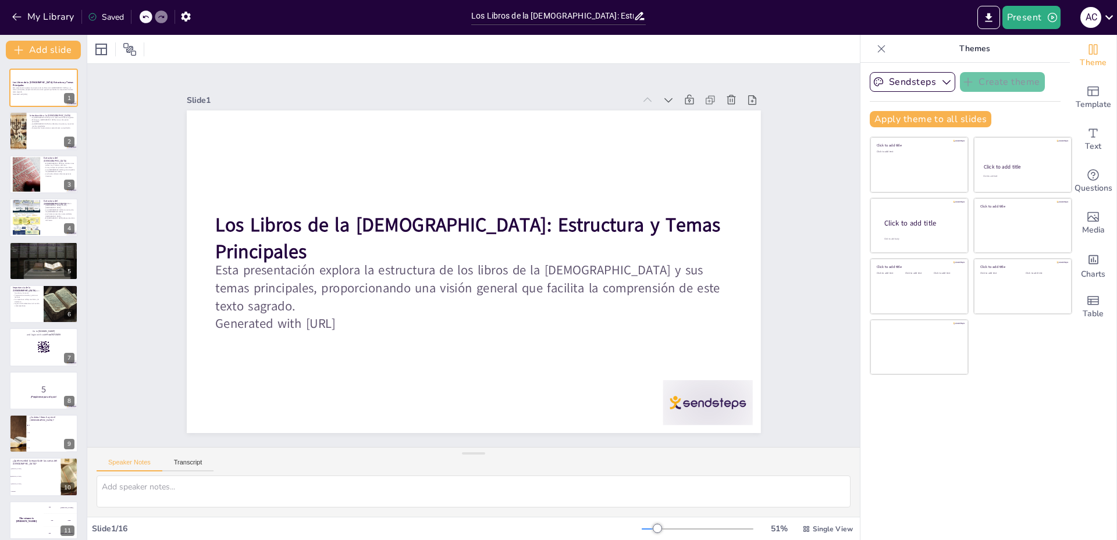
checkbox input "true"
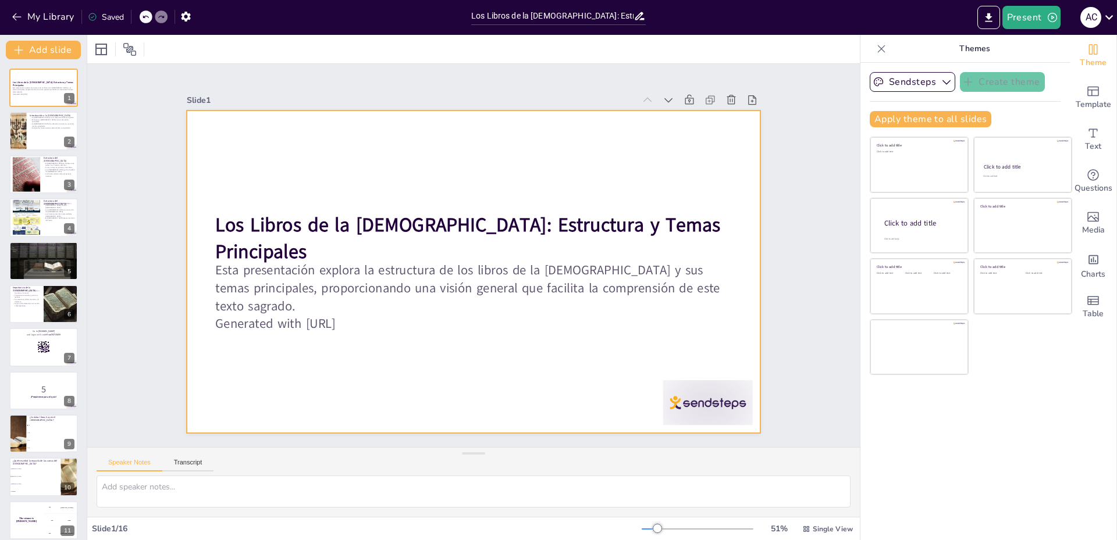
checkbox input "true"
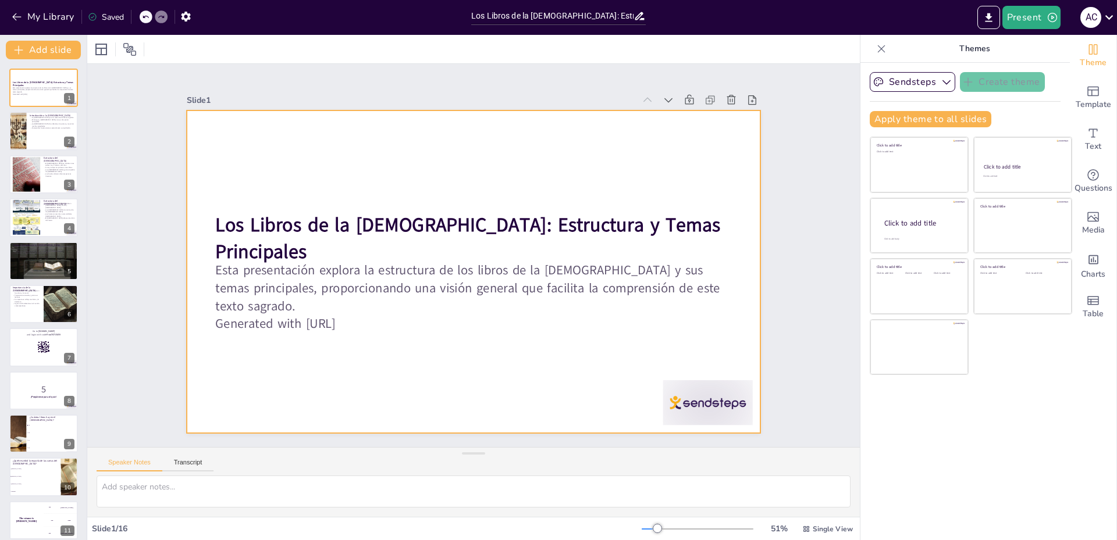
checkbox input "true"
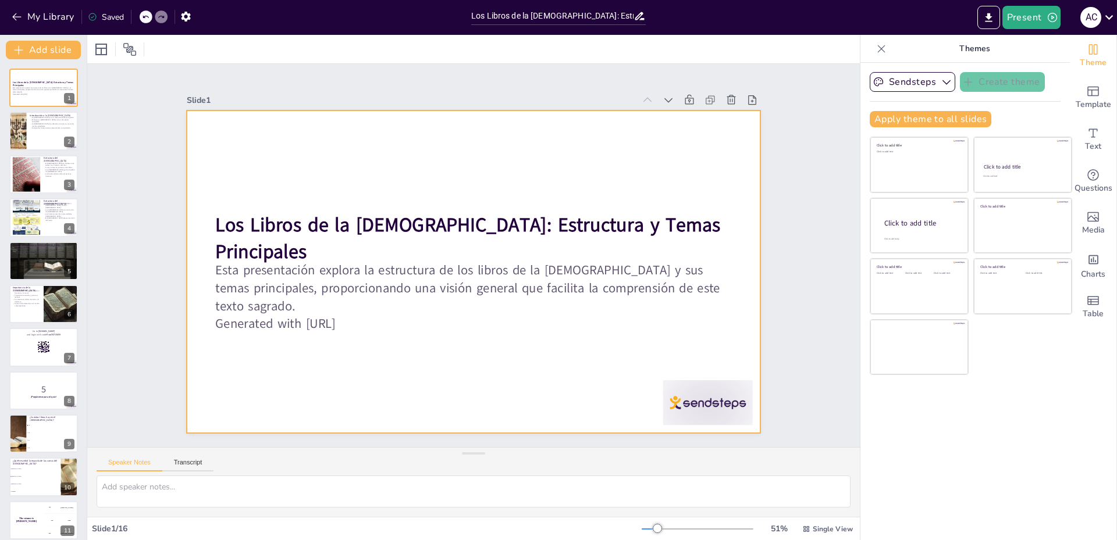
checkbox input "true"
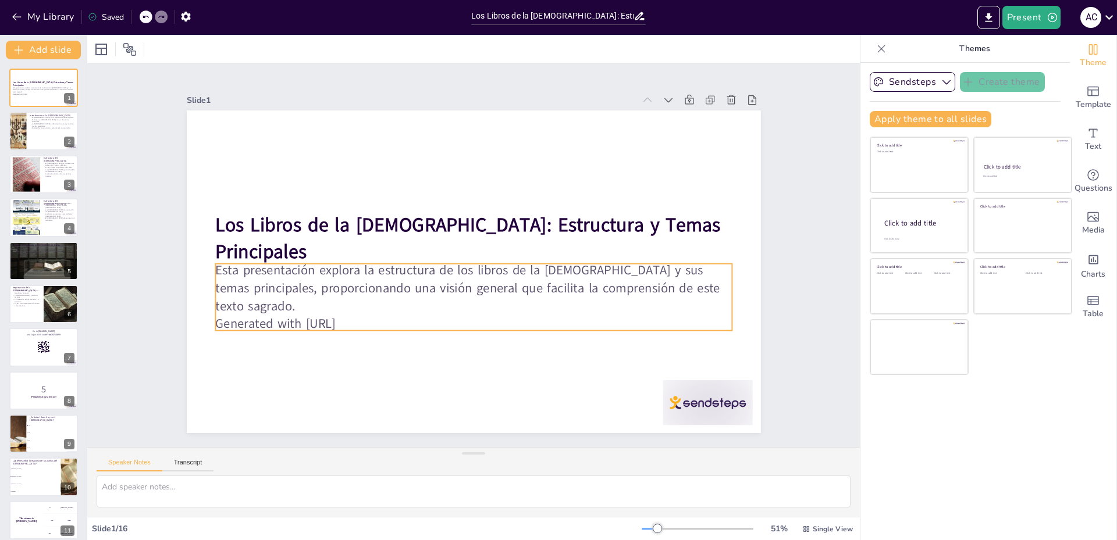
checkbox input "true"
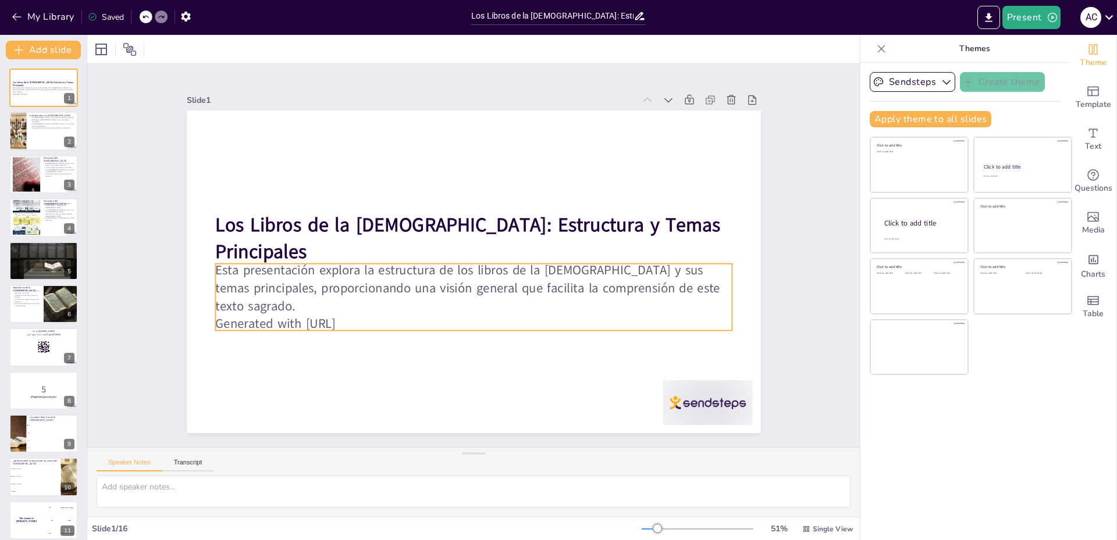
checkbox input "true"
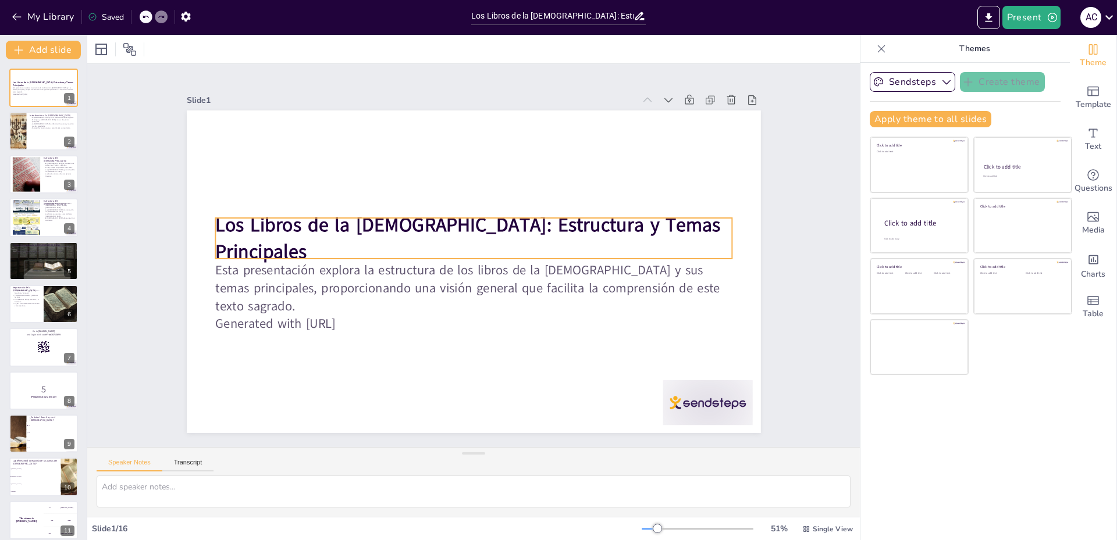
checkbox input "true"
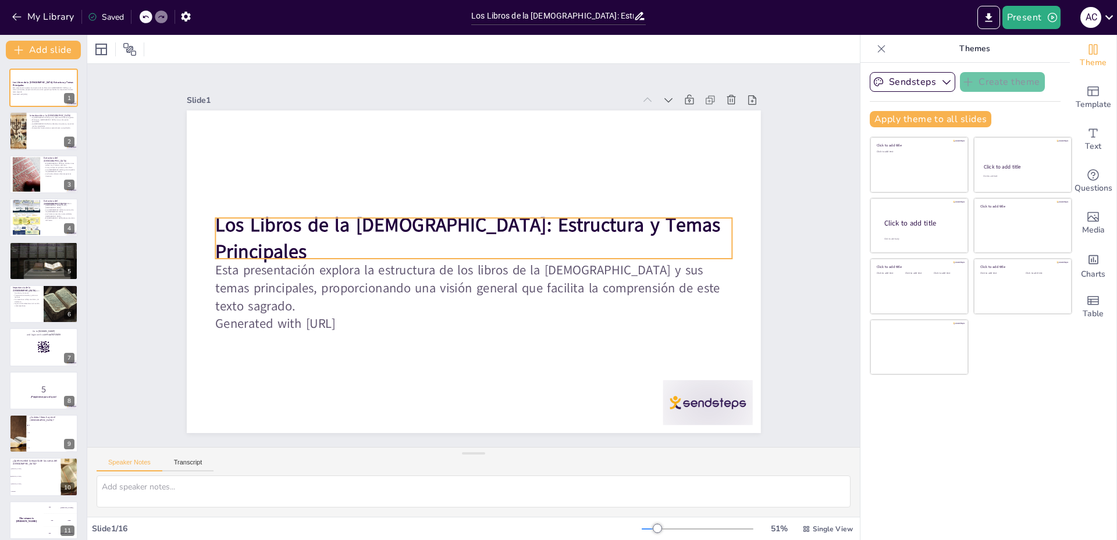
checkbox input "true"
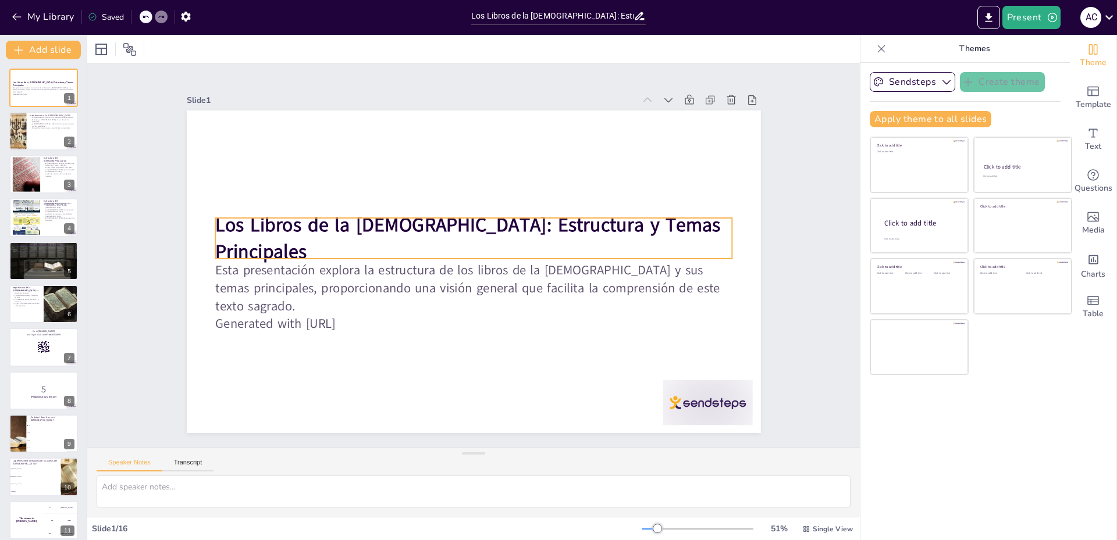
checkbox input "true"
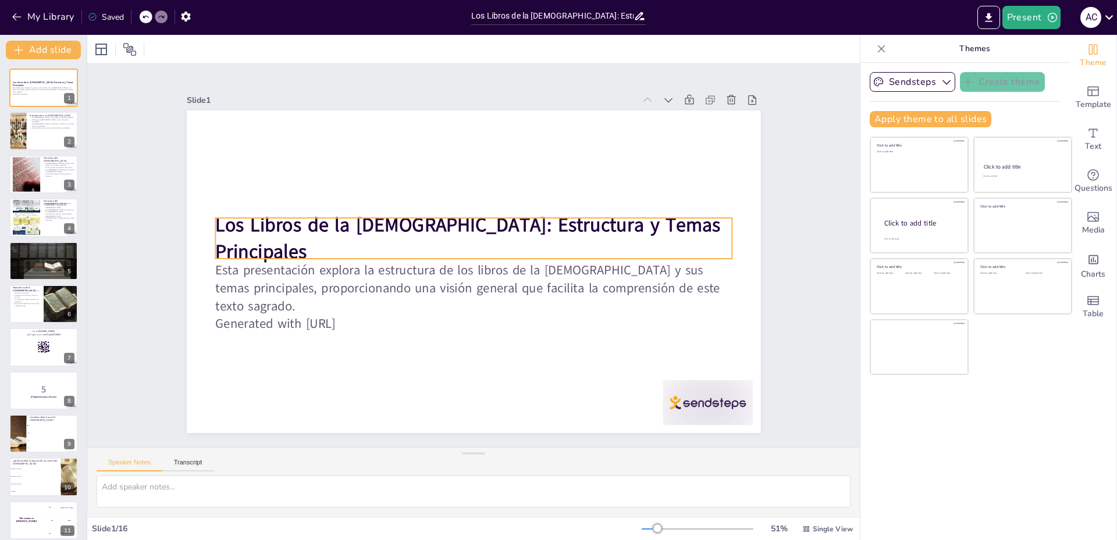
checkbox input "true"
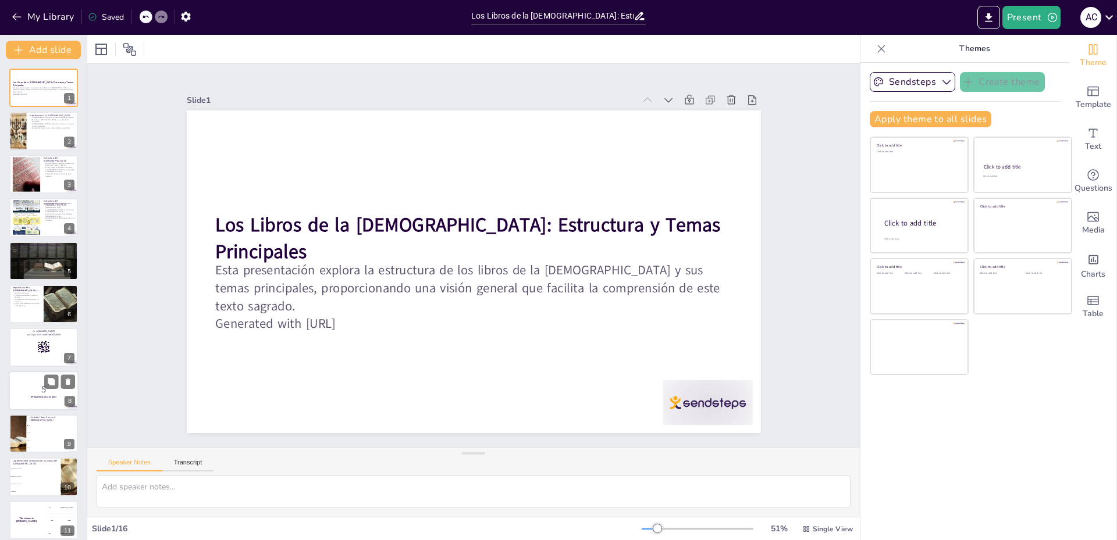
checkbox input "true"
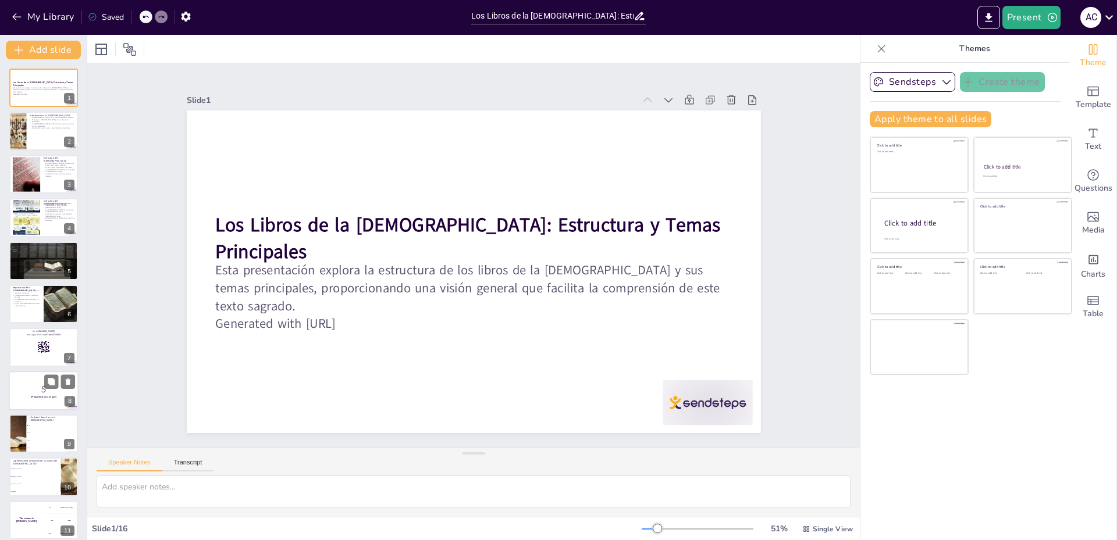
checkbox input "true"
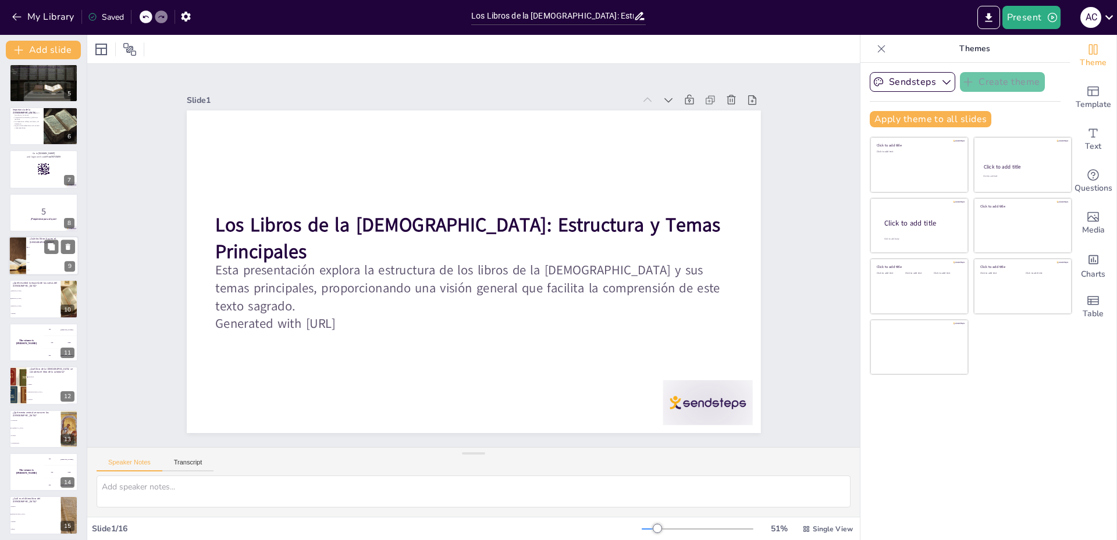
checkbox input "true"
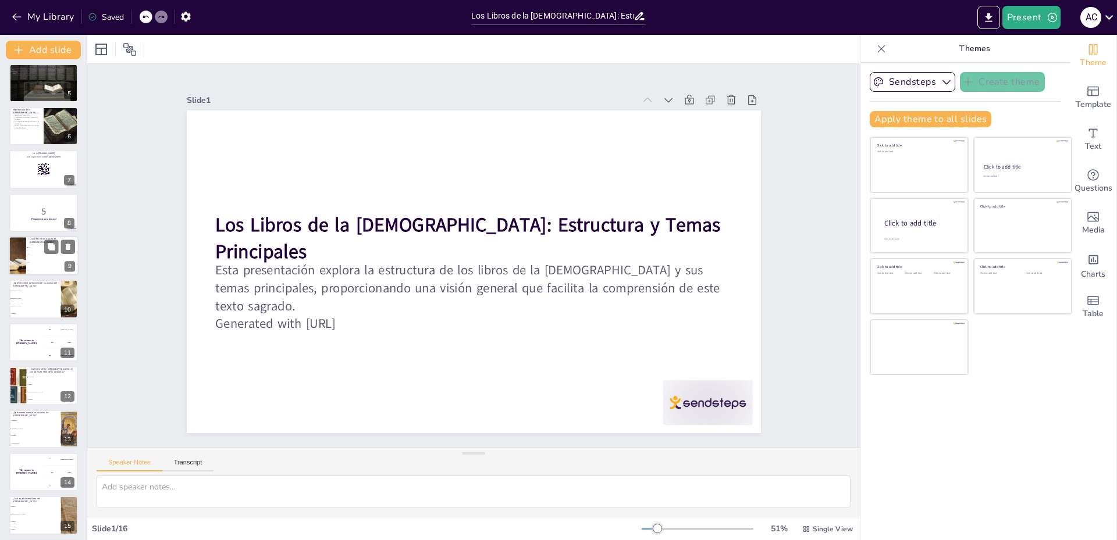
checkbox input "true"
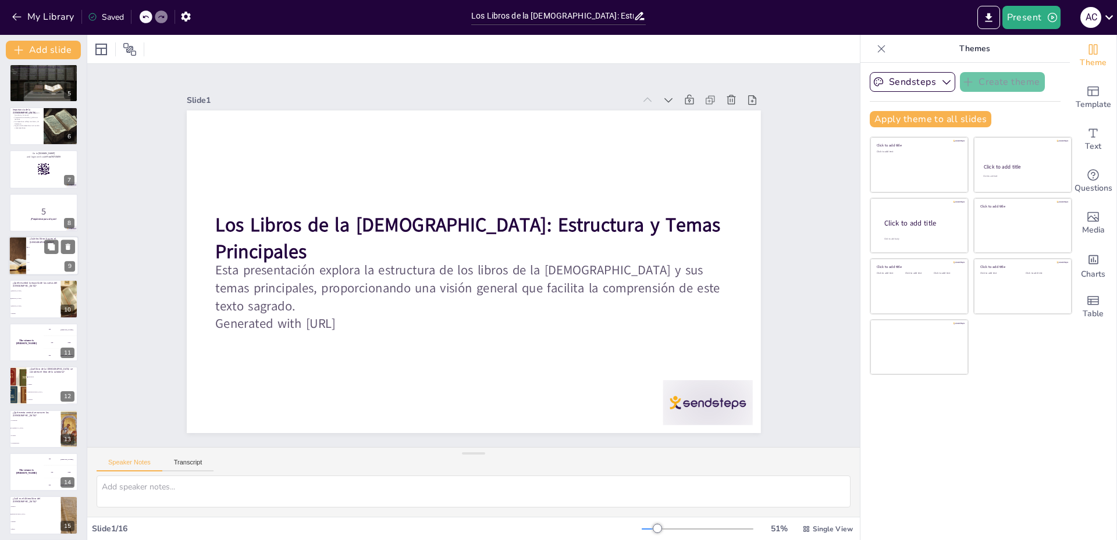
checkbox input "true"
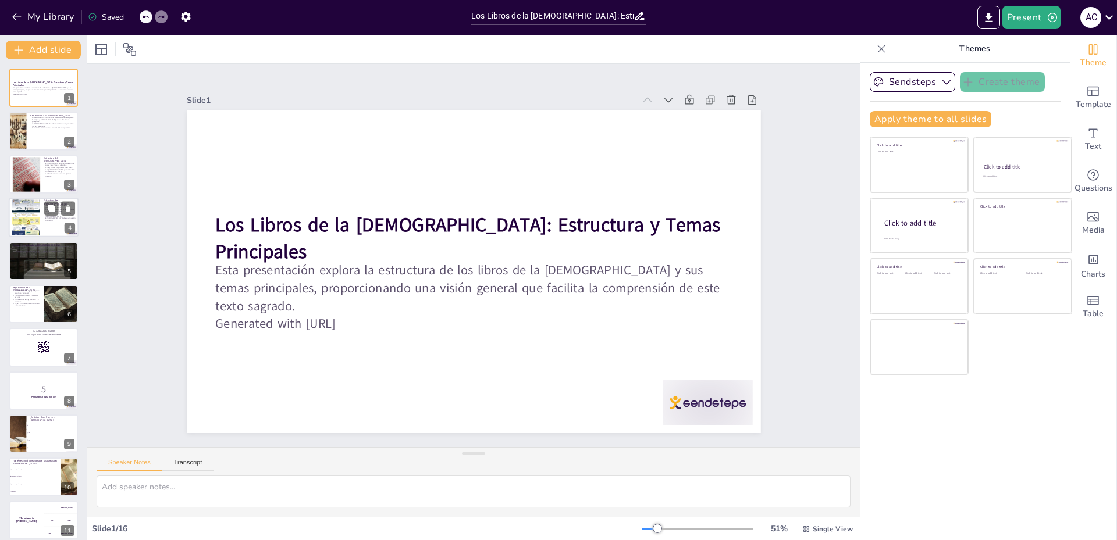
checkbox input "true"
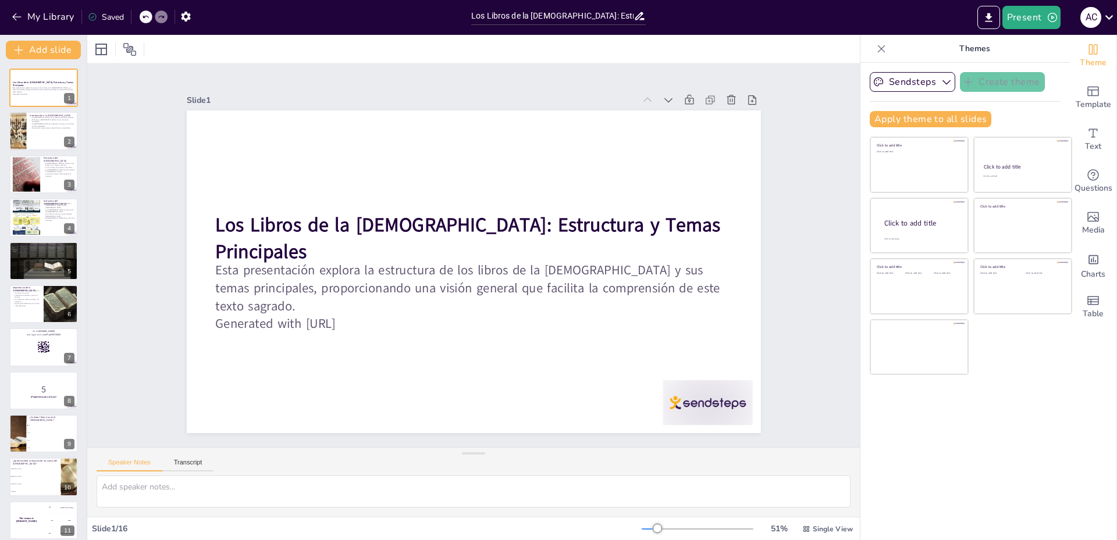
checkbox input "true"
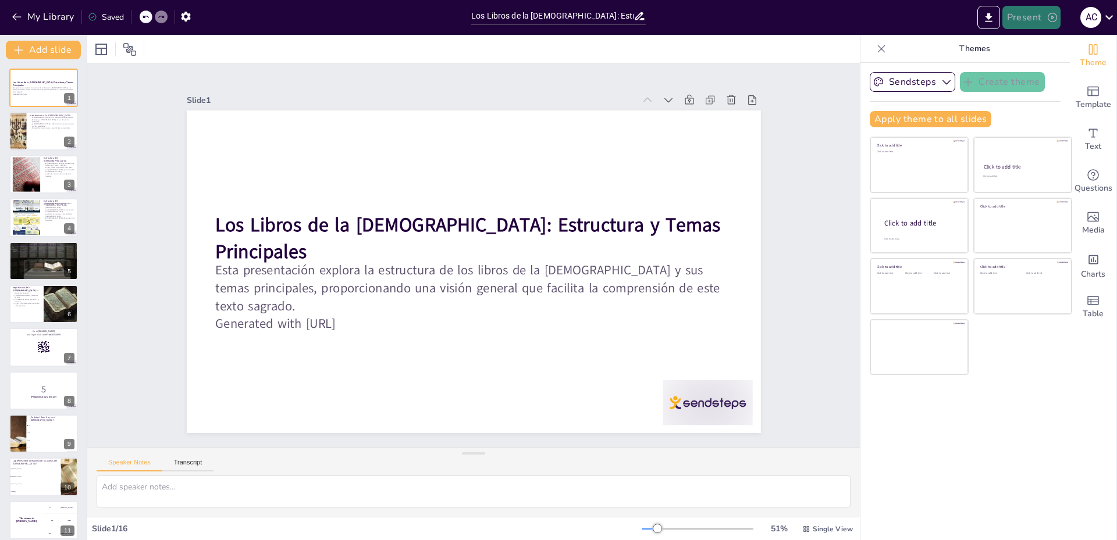
click at [1021, 17] on button "Present" at bounding box center [1031, 17] width 58 height 23
click at [1101, 44] on font "Presentación de vista previa" at bounding box center [1060, 43] width 97 height 9
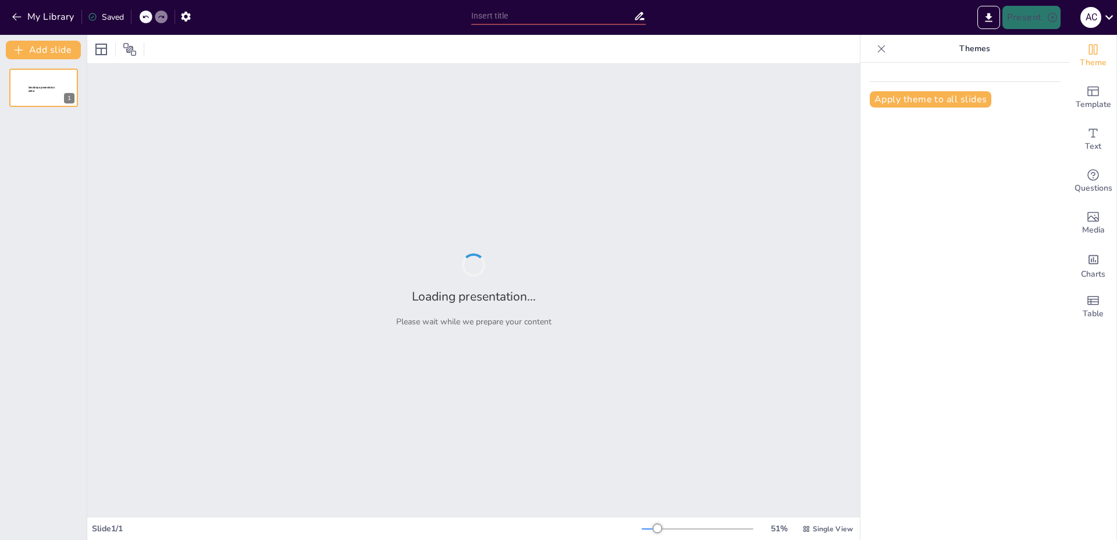
type input "Los Libros de la [DEMOGRAPHIC_DATA]: Estructura y Temas Principales"
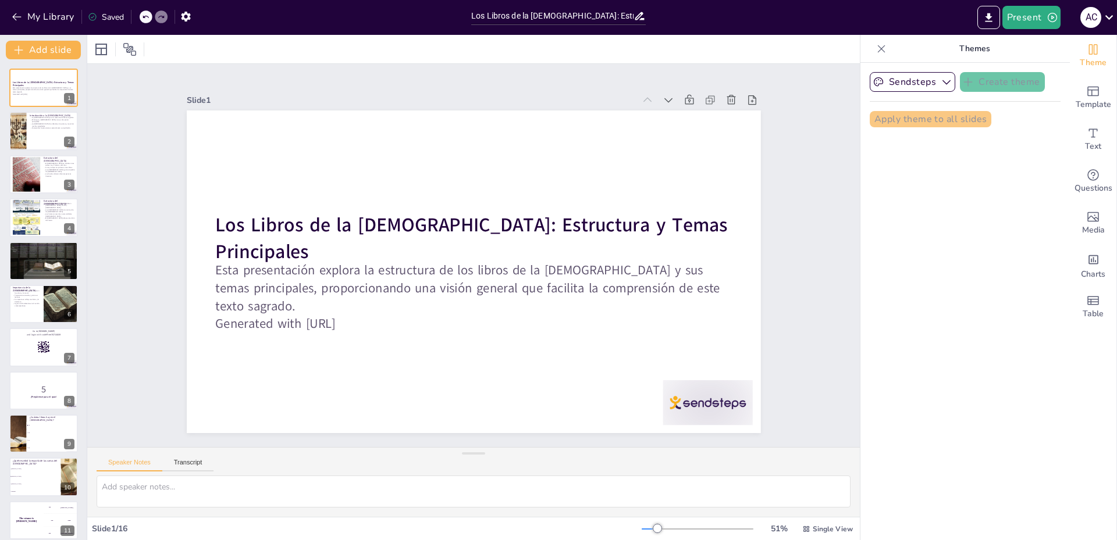
checkbox input "true"
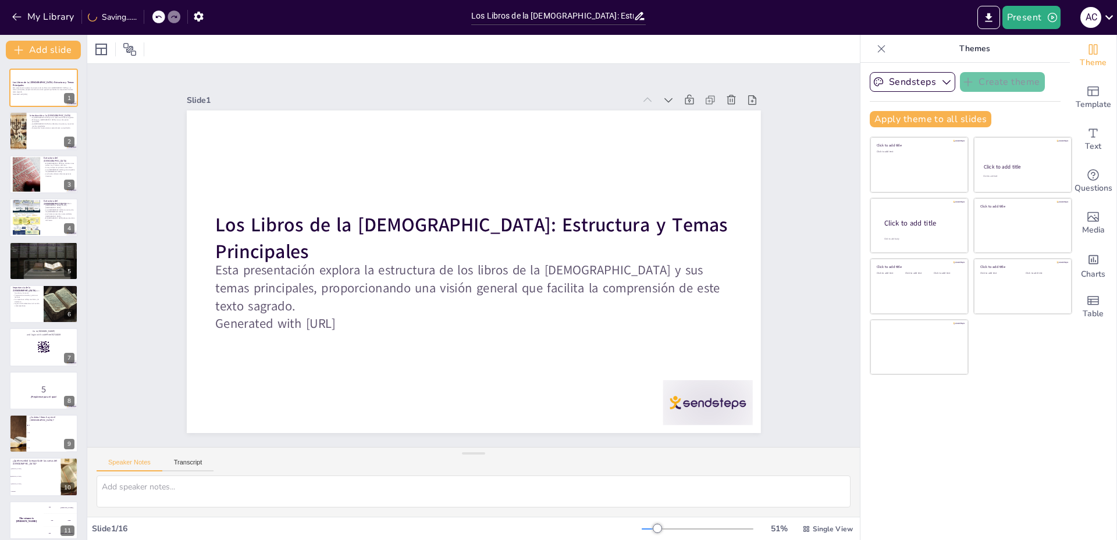
checkbox input "true"
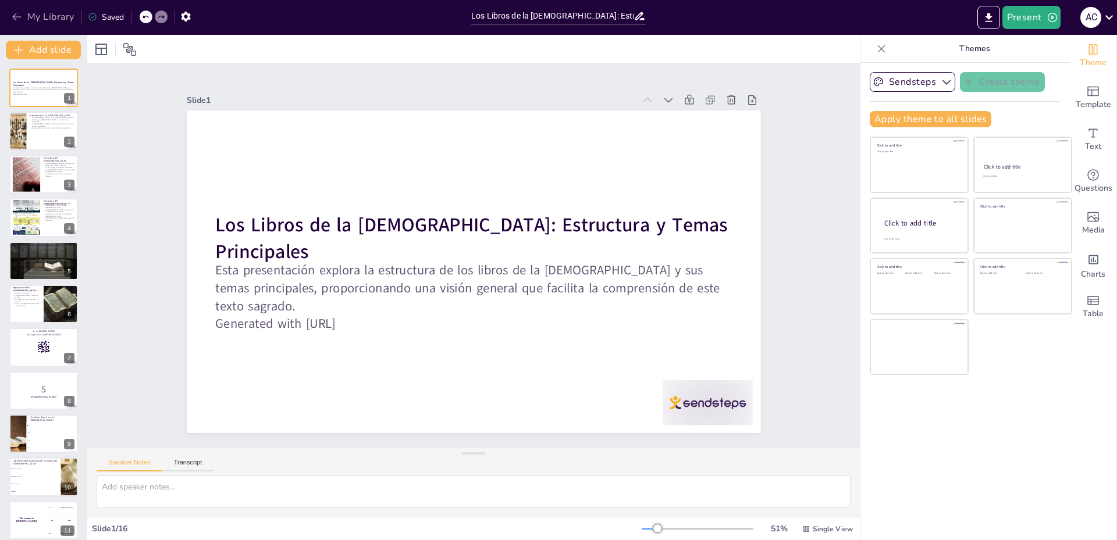
click at [15, 24] on button "My Library" at bounding box center [44, 17] width 70 height 19
